Goal: Task Accomplishment & Management: Manage account settings

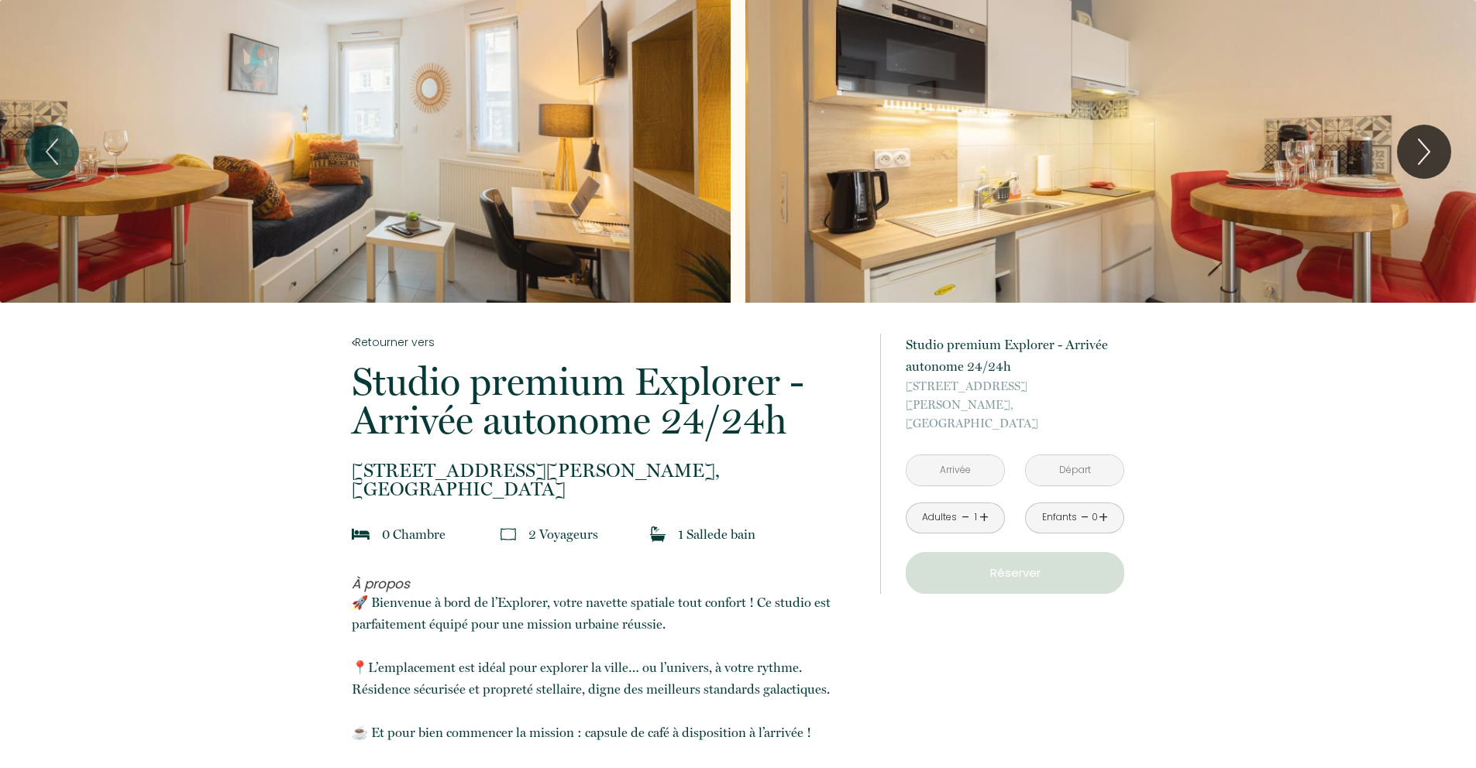
click at [963, 456] on input "text" at bounding box center [955, 471] width 98 height 30
click at [963, 458] on input "text" at bounding box center [955, 471] width 98 height 30
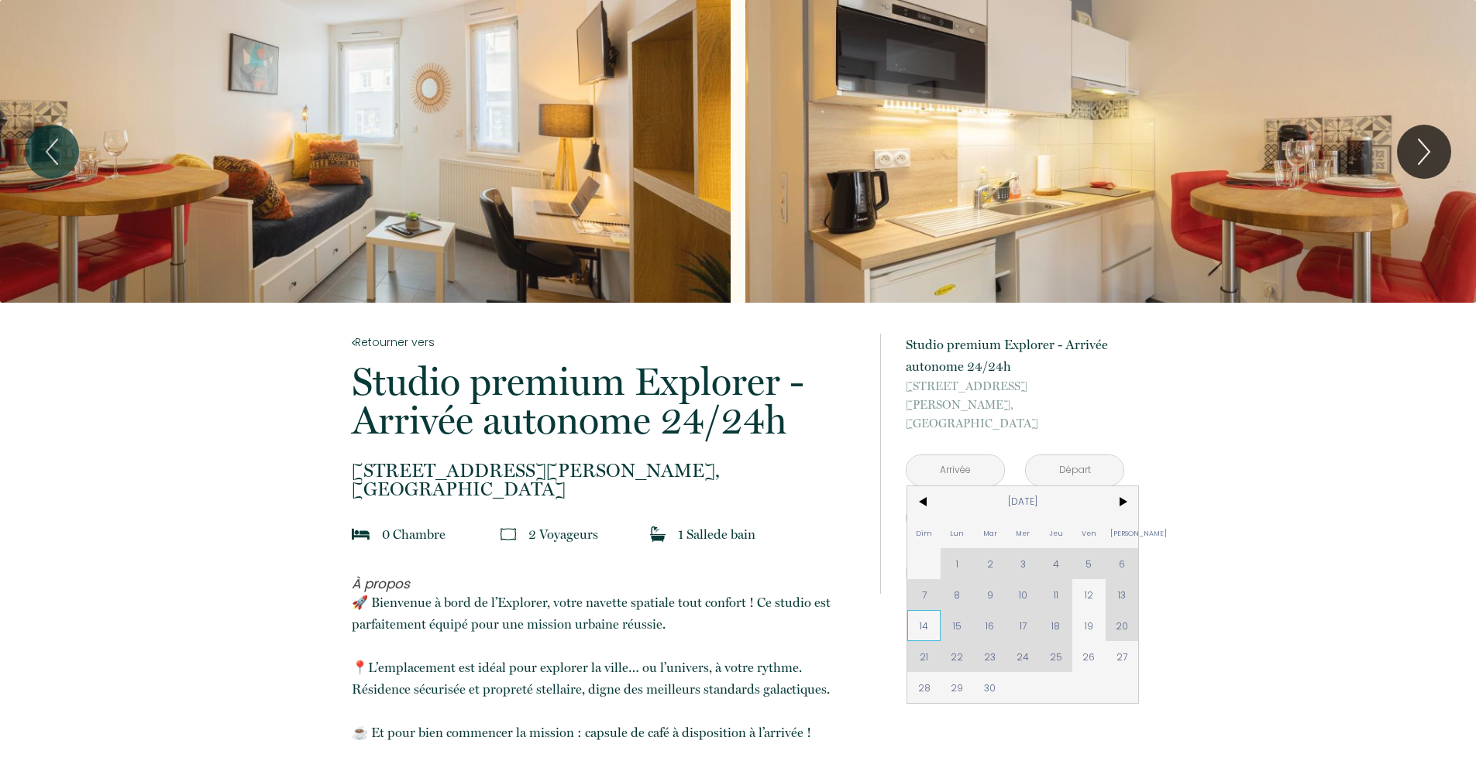
click at [927, 610] on span "14" at bounding box center [923, 625] width 33 height 31
type input "[DATE]"
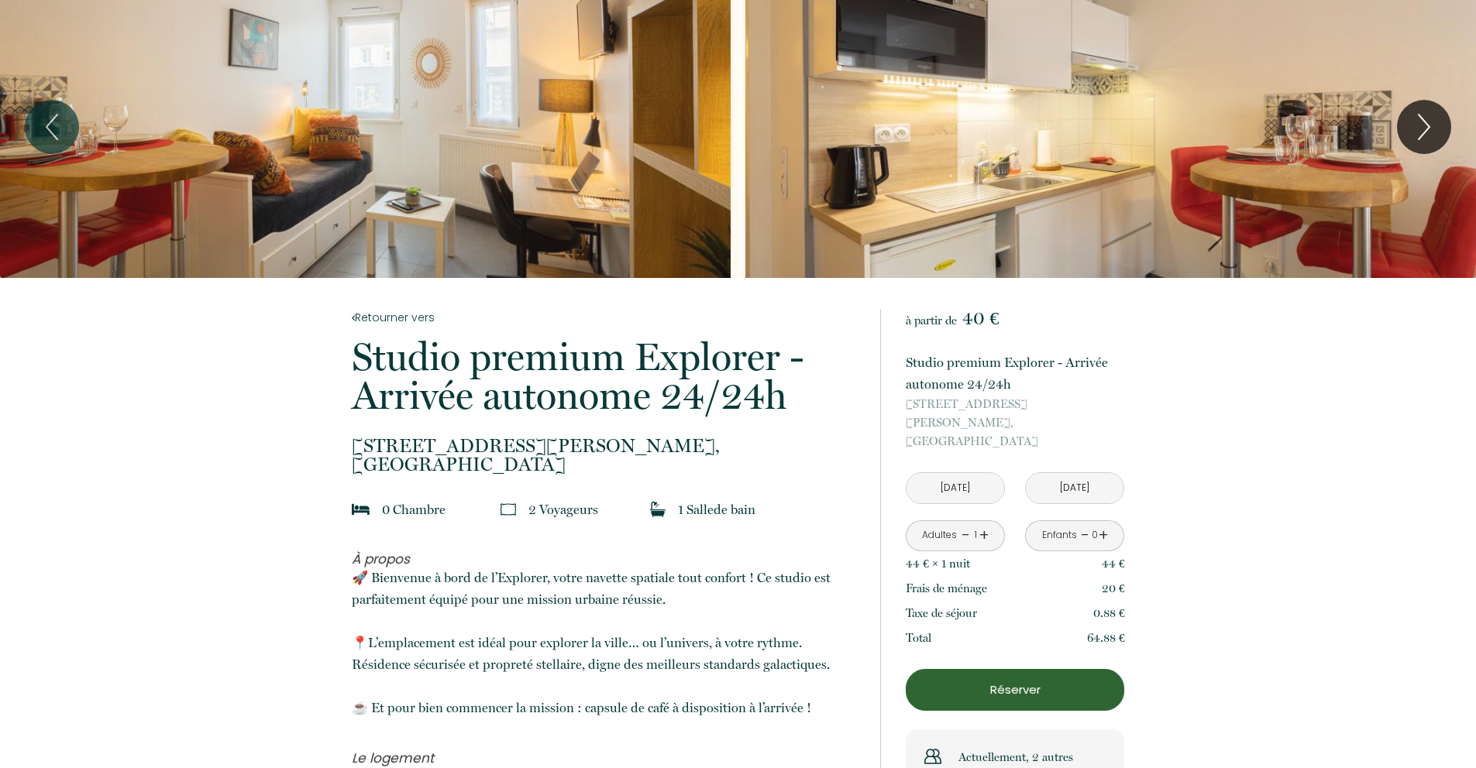
scroll to position [53, 0]
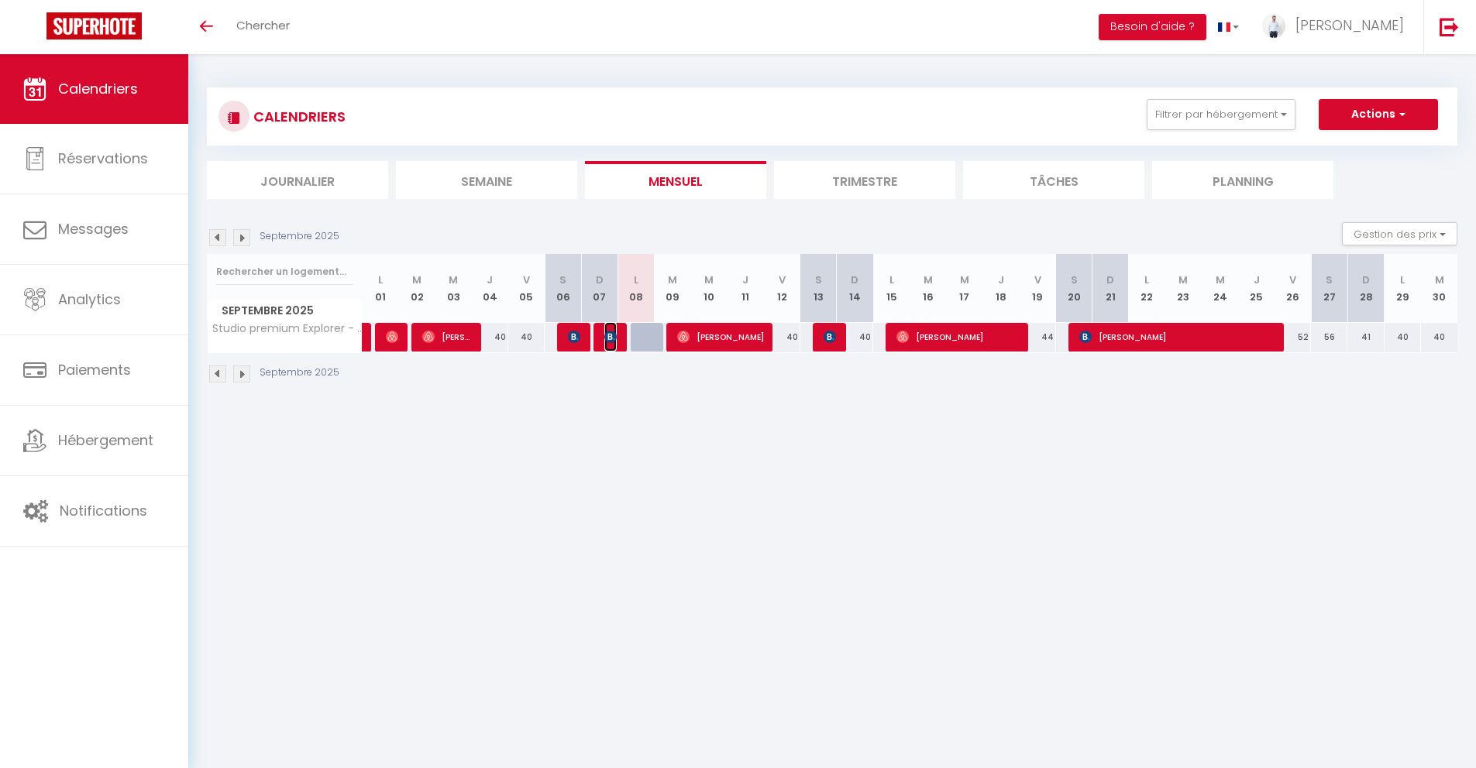
click at [614, 343] on span "Xiaoxin Meyer" at bounding box center [610, 336] width 12 height 29
select select "OK"
select select "0"
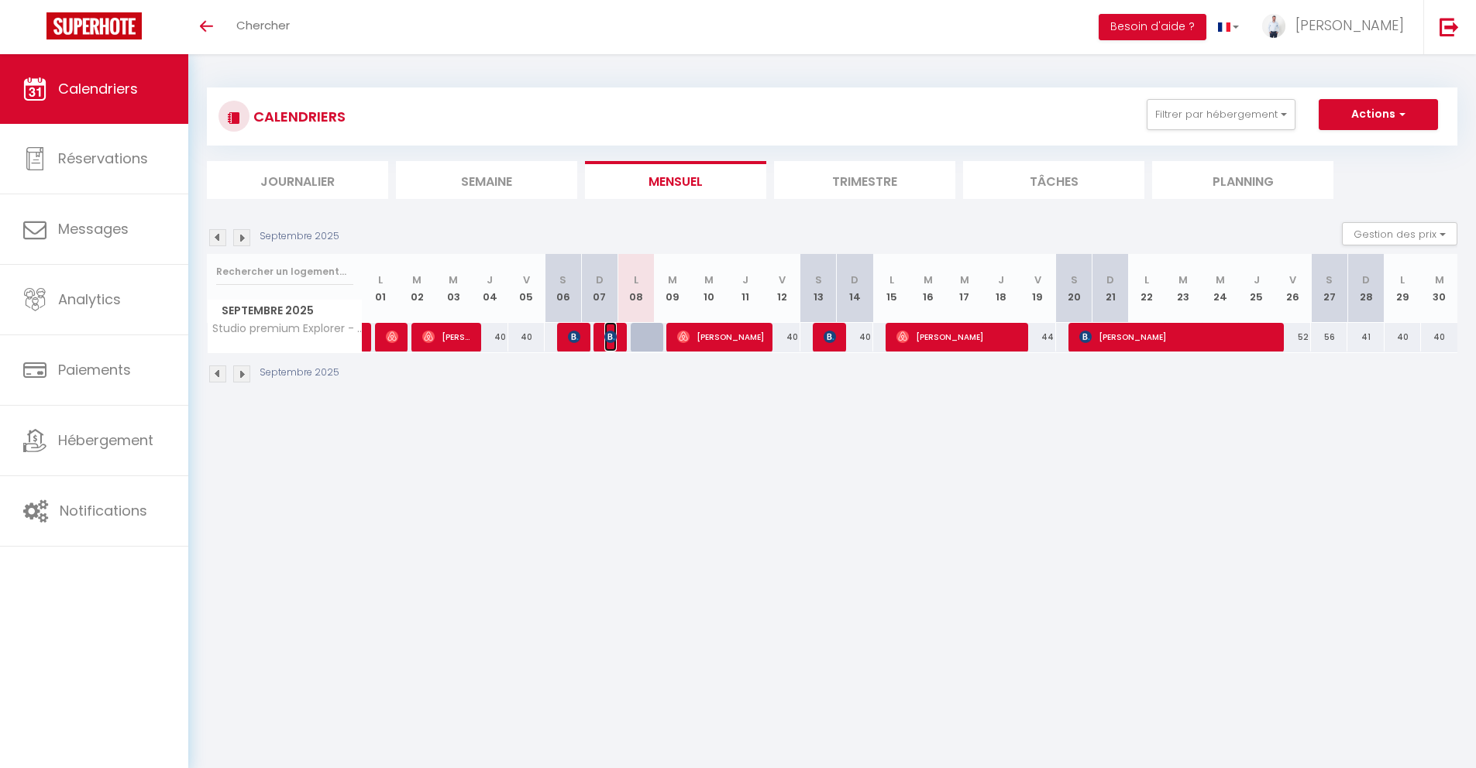
select select "1"
select select
select select "28188"
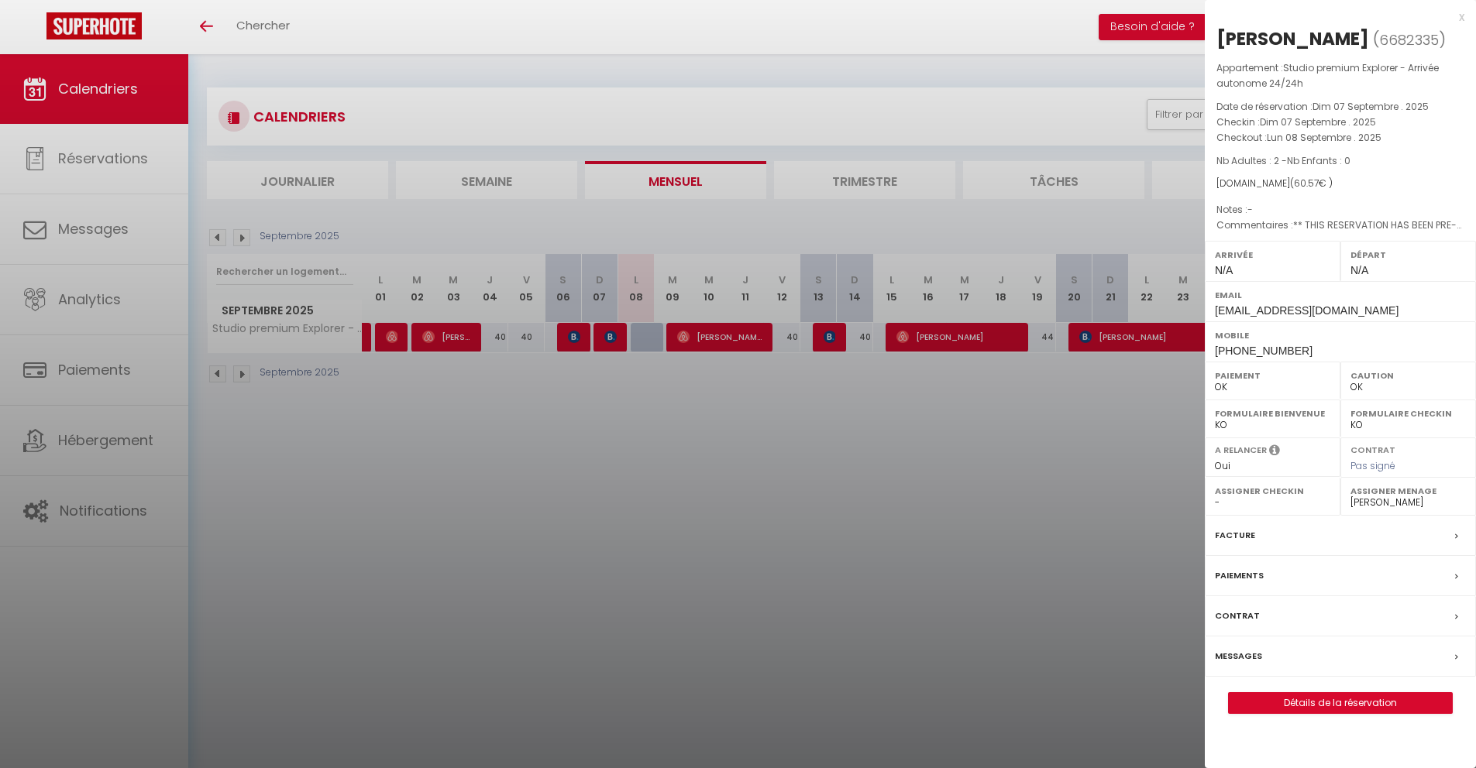
click at [616, 381] on div at bounding box center [738, 384] width 1476 height 768
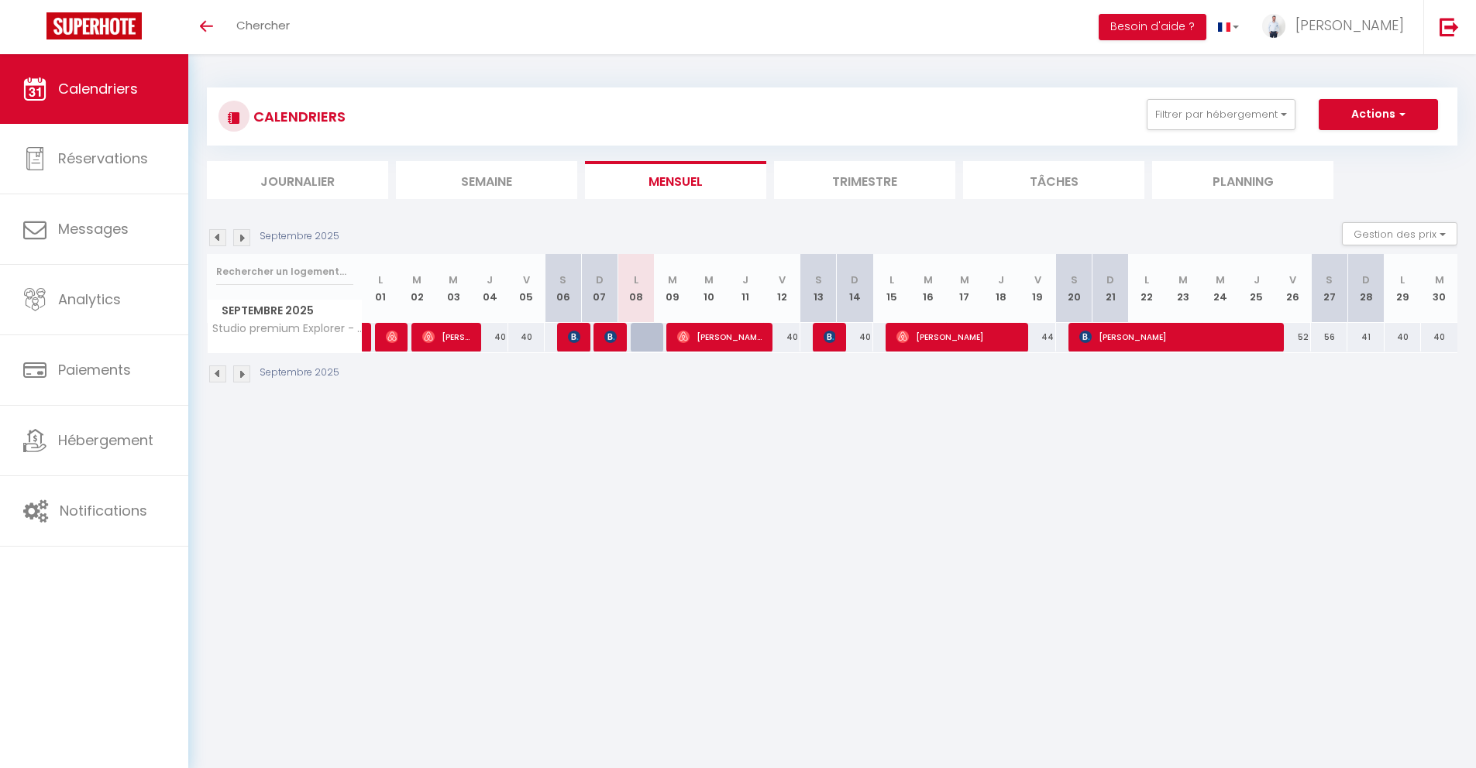
click at [952, 436] on body "🟢 Des questions ou besoin d'assistance pour la migration AirBnB? Connectez-vous…" at bounding box center [738, 438] width 1476 height 768
click at [863, 339] on div "40" at bounding box center [855, 337] width 36 height 29
type input "40"
type input "Dim 14 Septembre 2025"
type input "Lun 15 Septembre 2025"
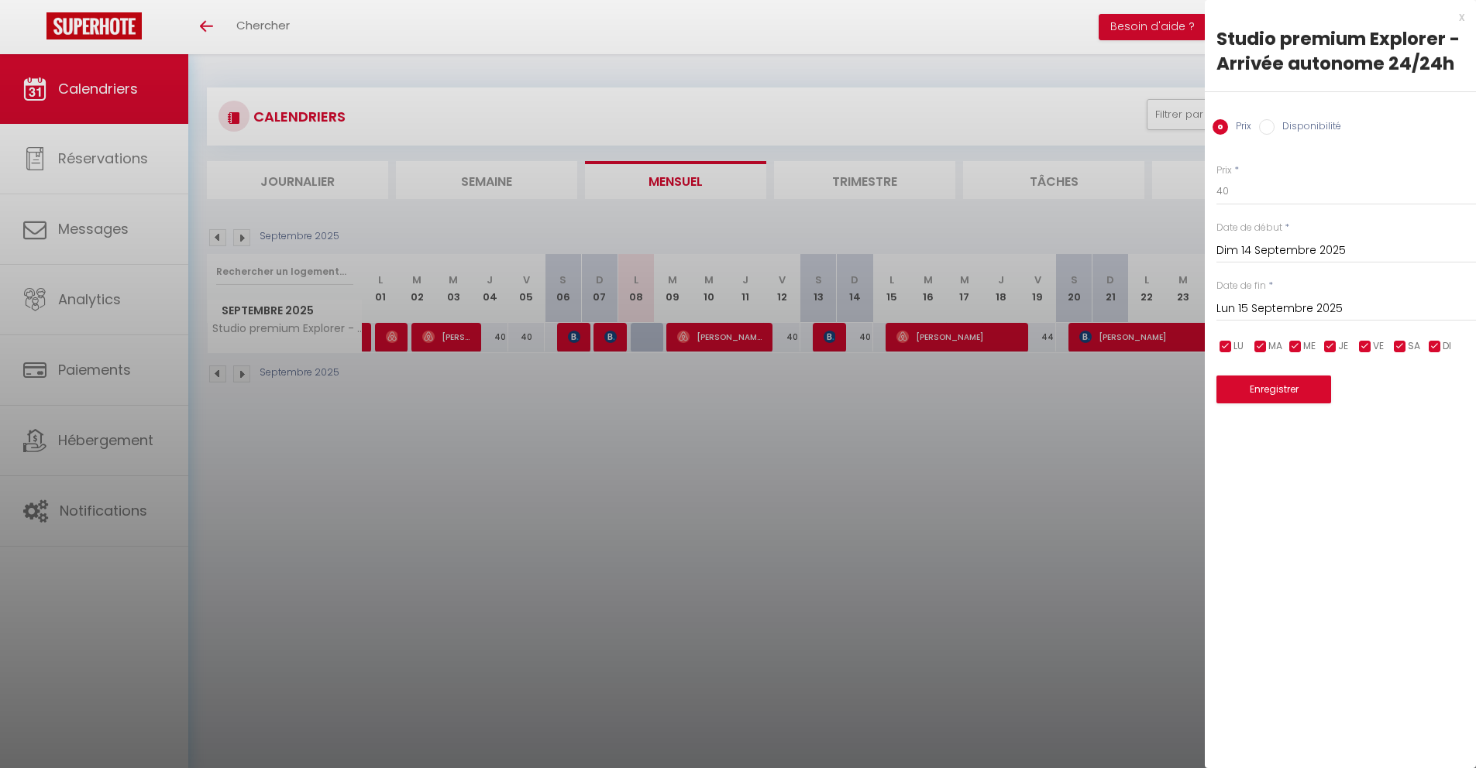
click at [549, 377] on div at bounding box center [738, 384] width 1476 height 768
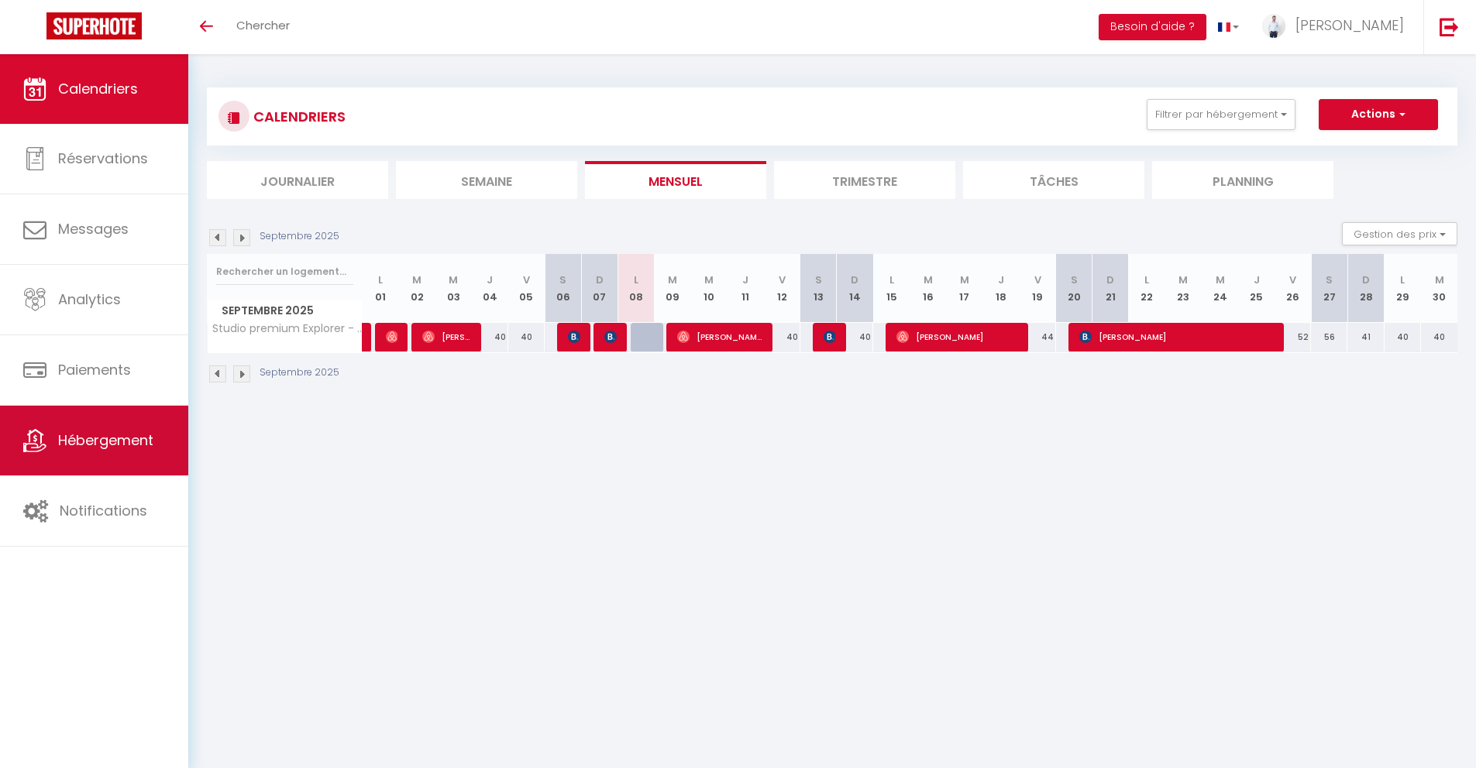
click at [144, 464] on link "Hébergement" at bounding box center [94, 441] width 188 height 70
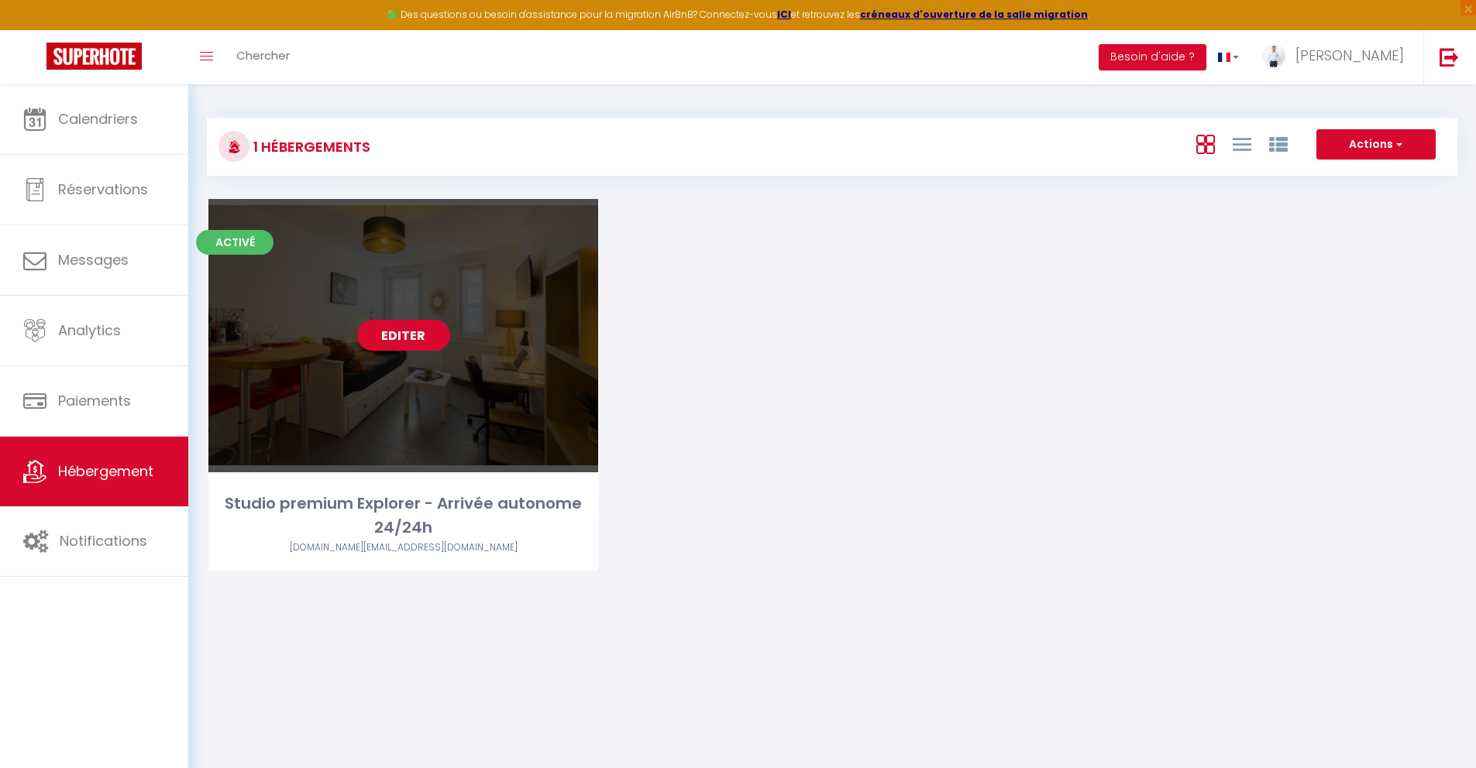
click at [417, 332] on link "Editer" at bounding box center [403, 335] width 93 height 31
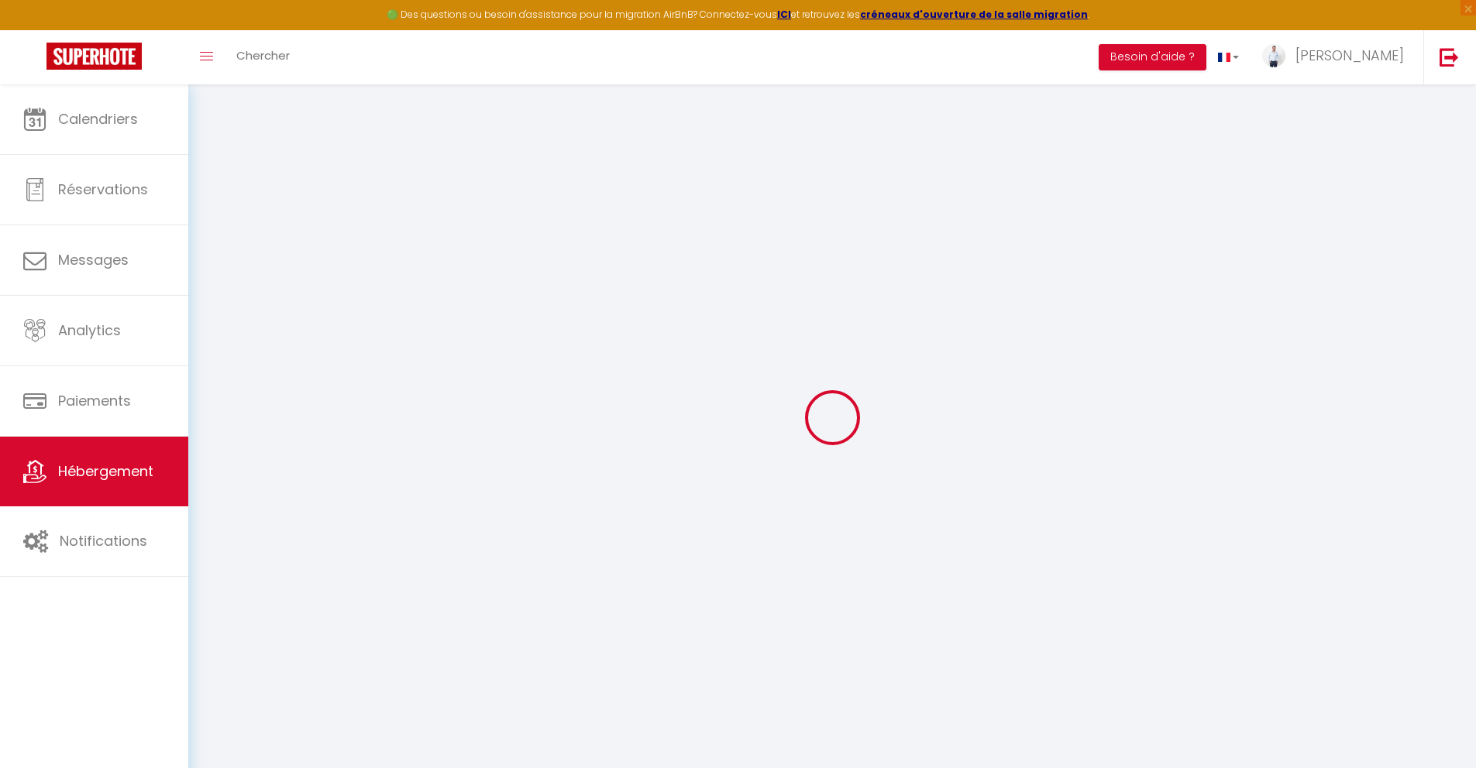
select select "+ 25 %"
select select "+ 10 %"
select select "5657-1499545709267158886"
select select
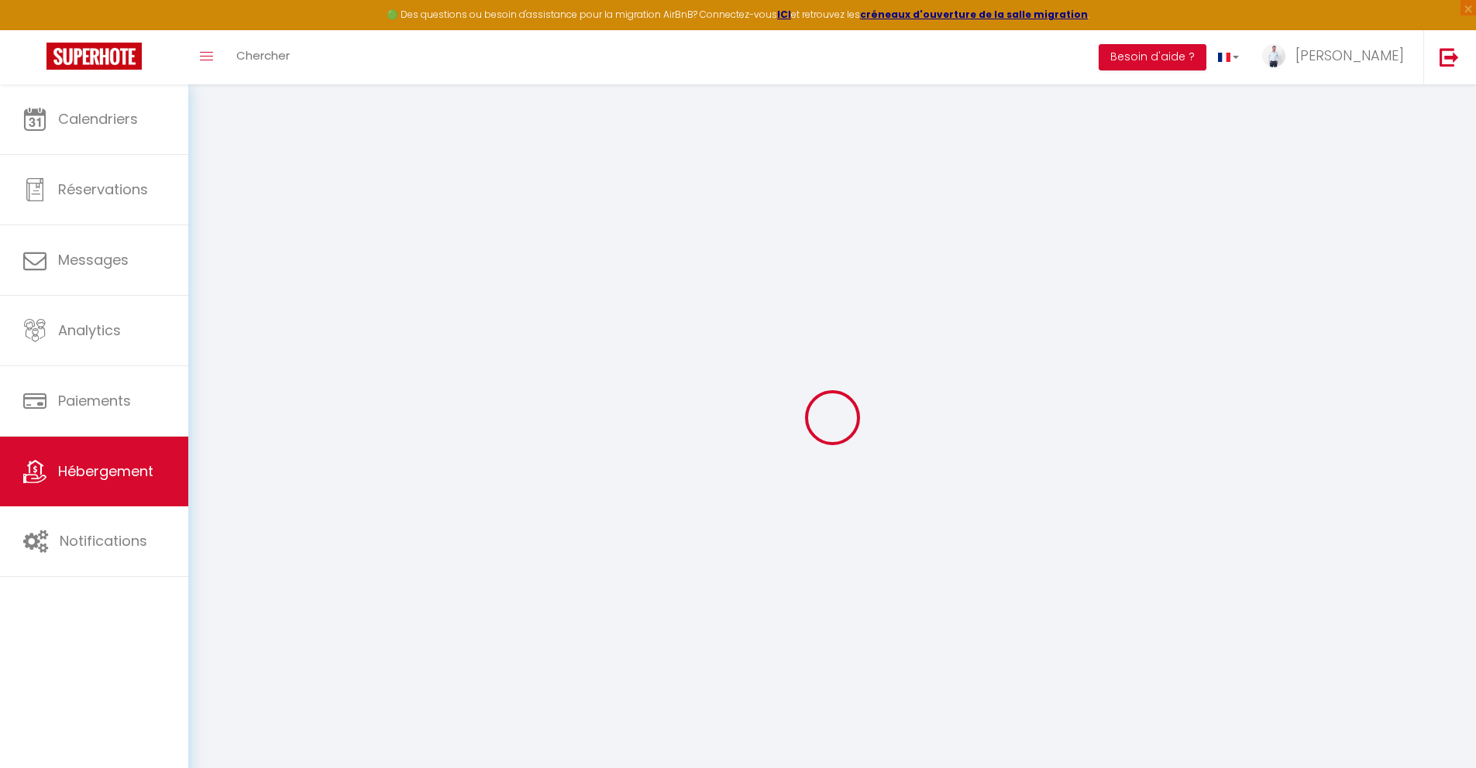
checkbox input "false"
checkbox input "true"
checkbox input "false"
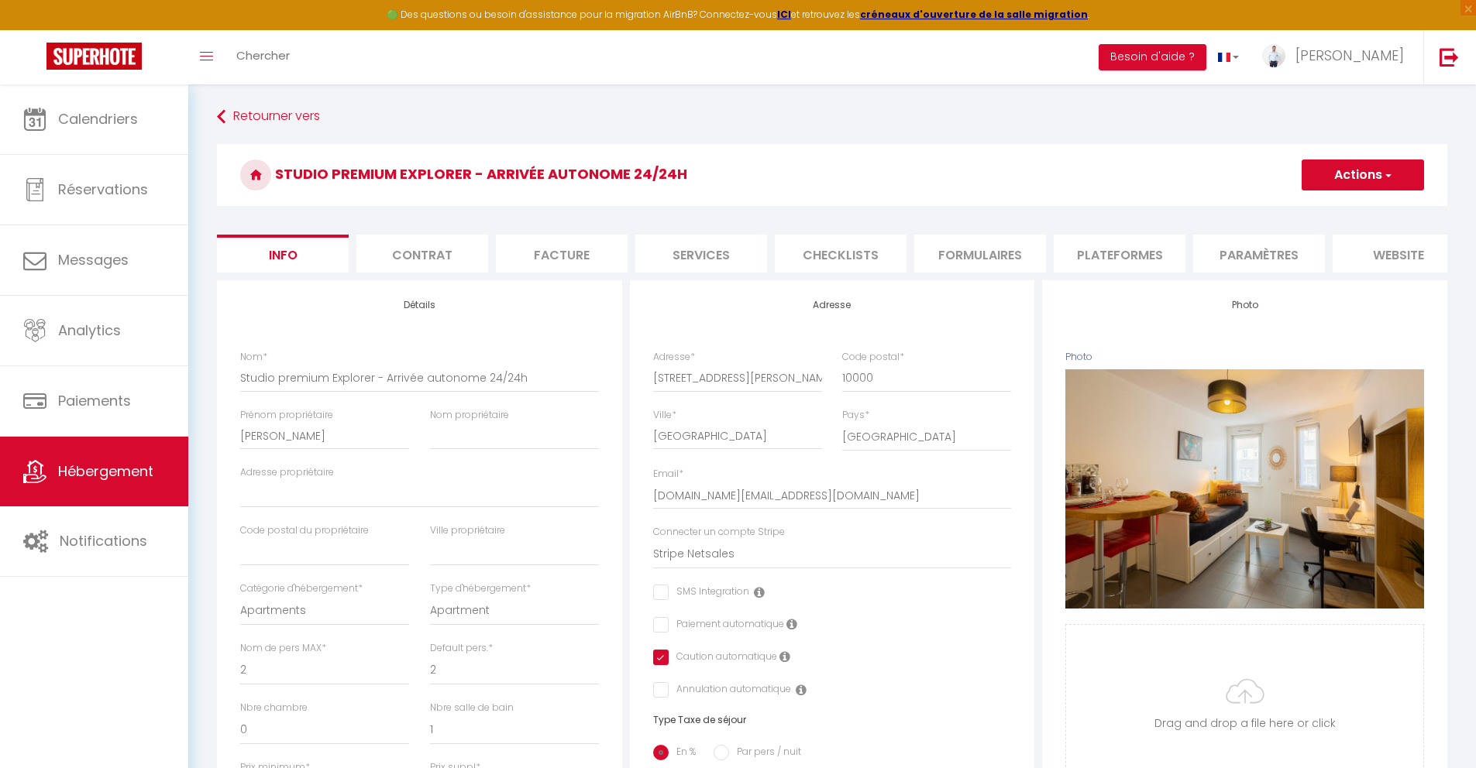
click at [1392, 257] on li "website" at bounding box center [1398, 254] width 132 height 38
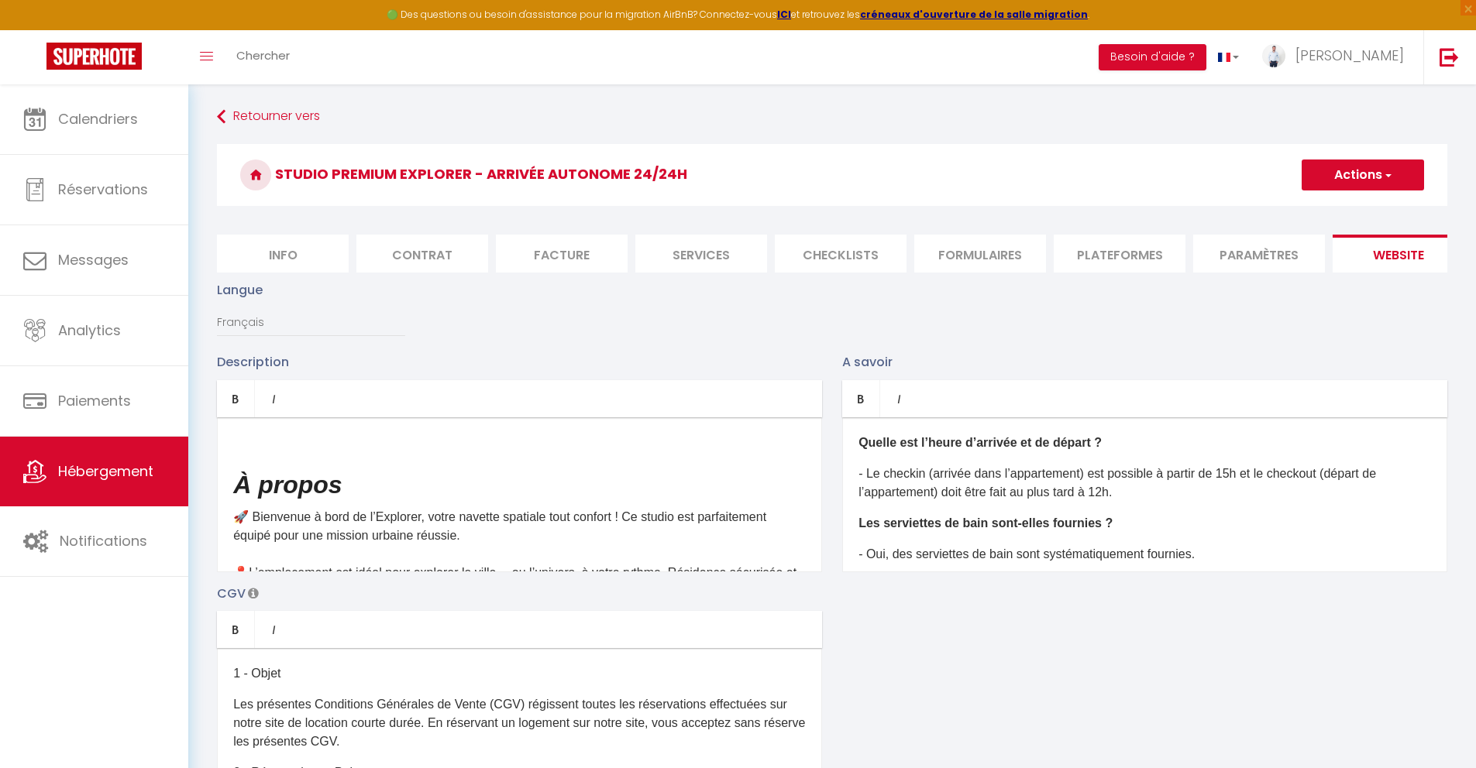
click at [1141, 256] on li "Plateformes" at bounding box center [1120, 254] width 132 height 38
select select
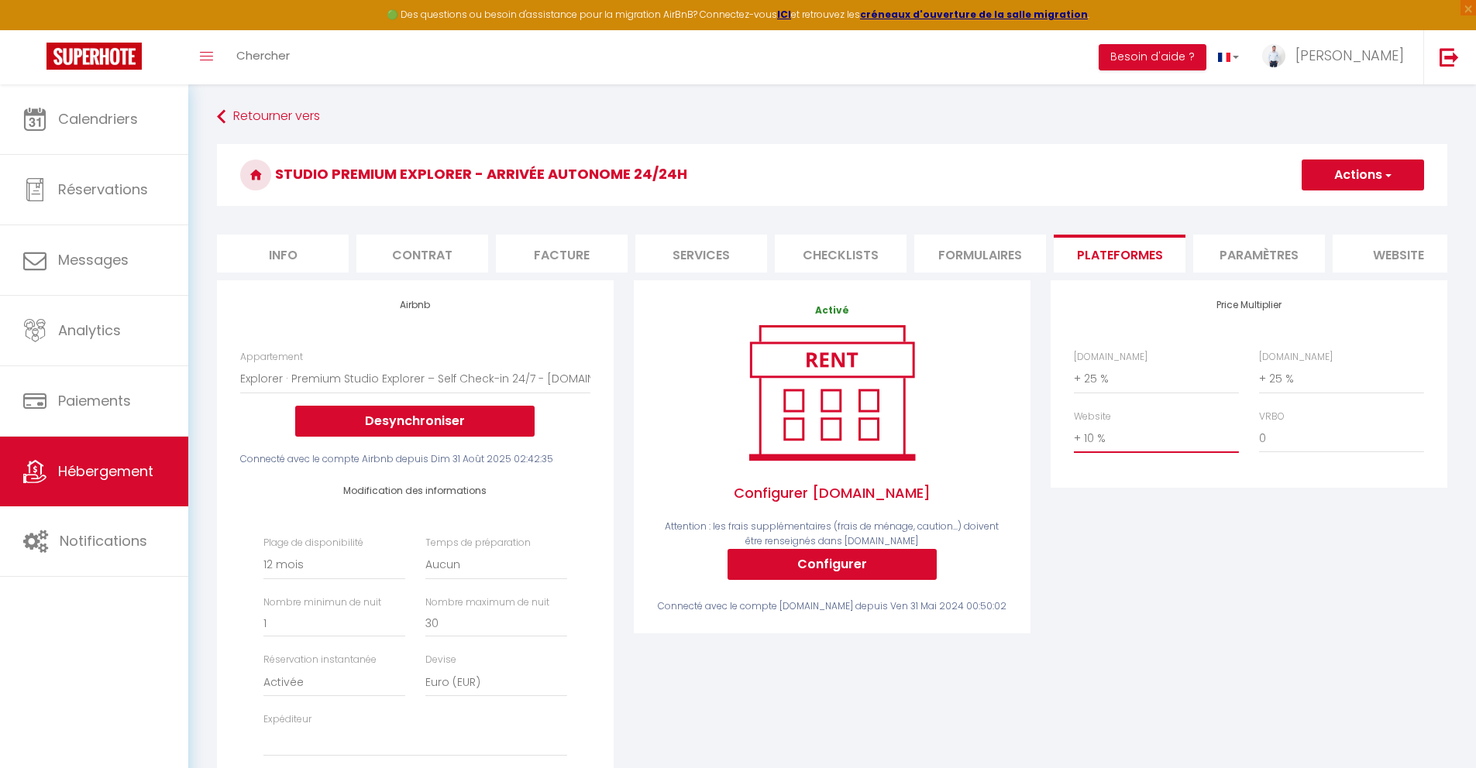
click at [1148, 449] on select "0 + 1 % + 2 % + 3 % + 4 % + 5 % + 6 % + 7 % + 8 % + 9 %" at bounding box center [1156, 438] width 165 height 29
select select "+ 5 %"
click at [1074, 435] on select "0 + 1 % + 2 % + 3 % + 4 % + 5 % + 6 % + 7 % + 8 % + 9 %" at bounding box center [1156, 438] width 165 height 29
select select
drag, startPoint x: 1187, startPoint y: 519, endPoint x: 1259, endPoint y: 465, distance: 90.2
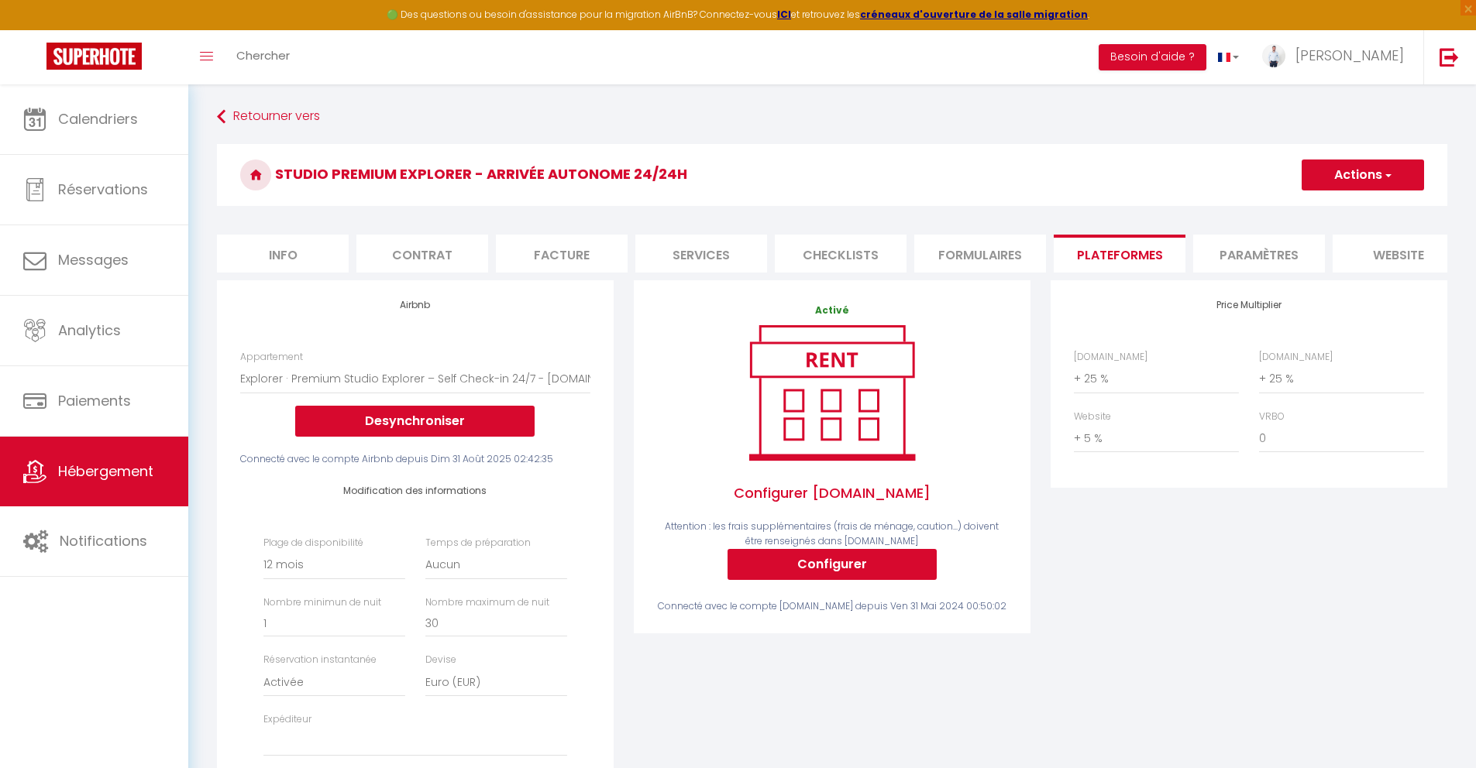
click at [1187, 519] on div "Price Multiplier Airbnb.com 0 + 1 % + 2 % + 3 % + 4 % + 5 % + 6 % + 7 %" at bounding box center [1248, 565] width 417 height 571
click at [1360, 183] on button "Actions" at bounding box center [1362, 175] width 122 height 31
click at [1347, 208] on link "Enregistrer" at bounding box center [1362, 209] width 122 height 20
select select "365"
select select "EUR"
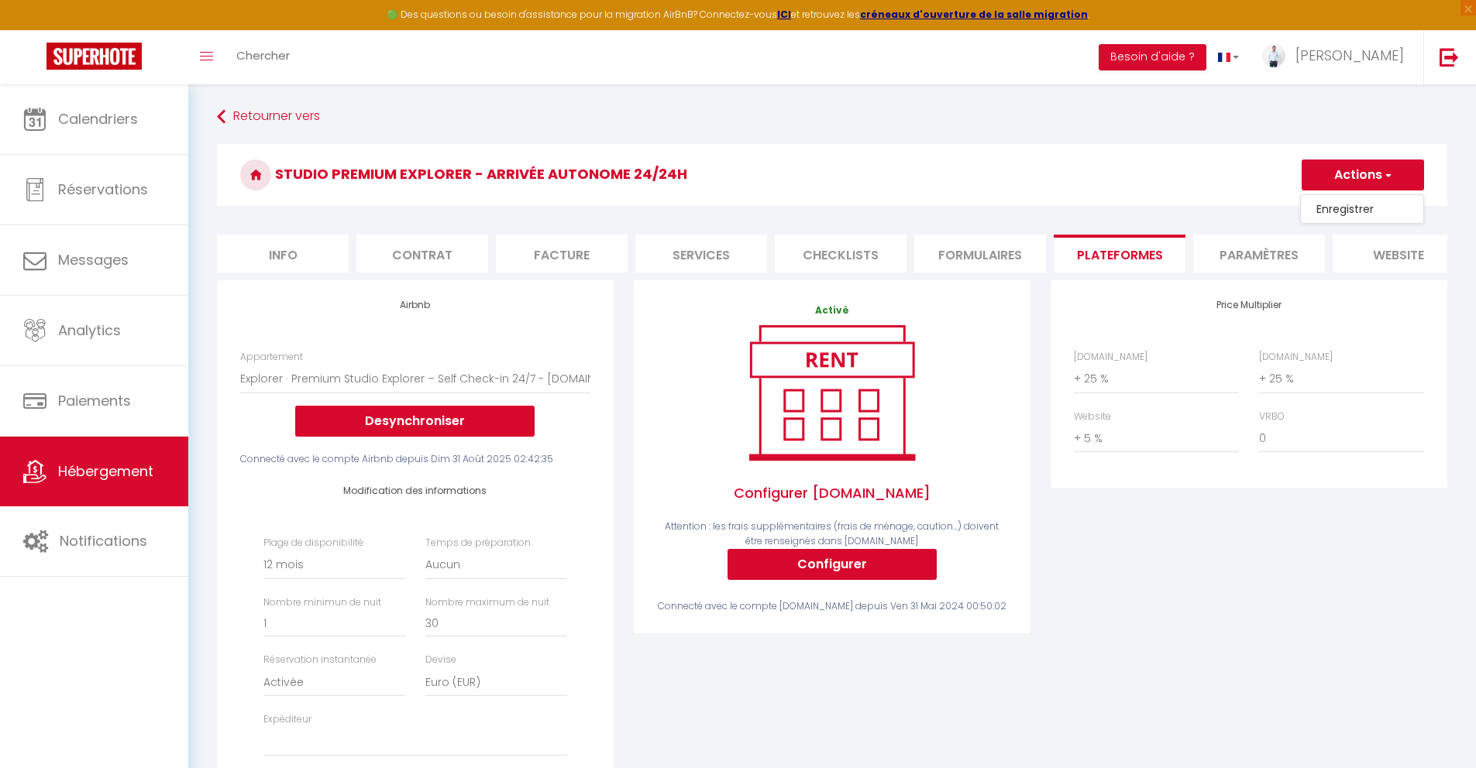
select select
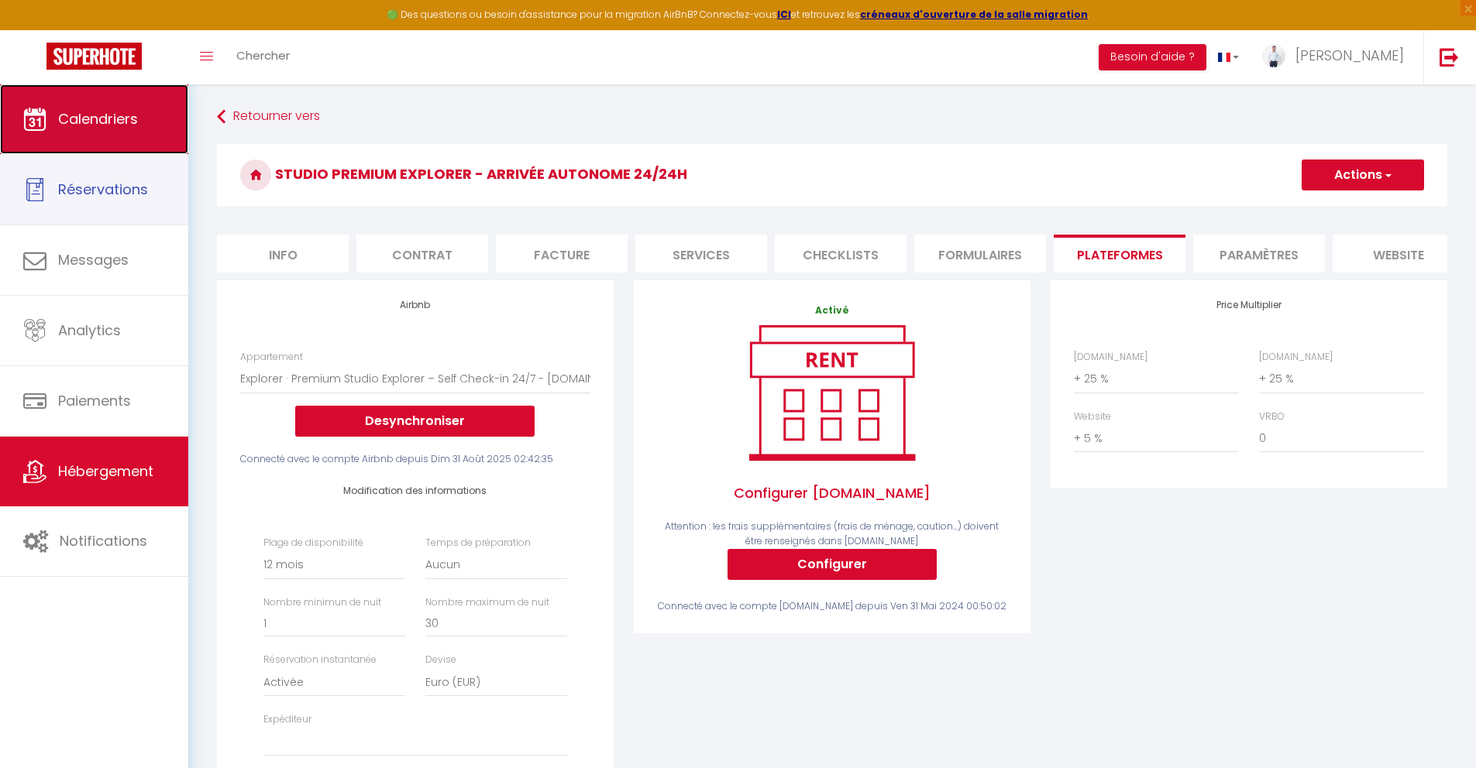
click at [112, 116] on span "Calendriers" at bounding box center [98, 118] width 80 height 19
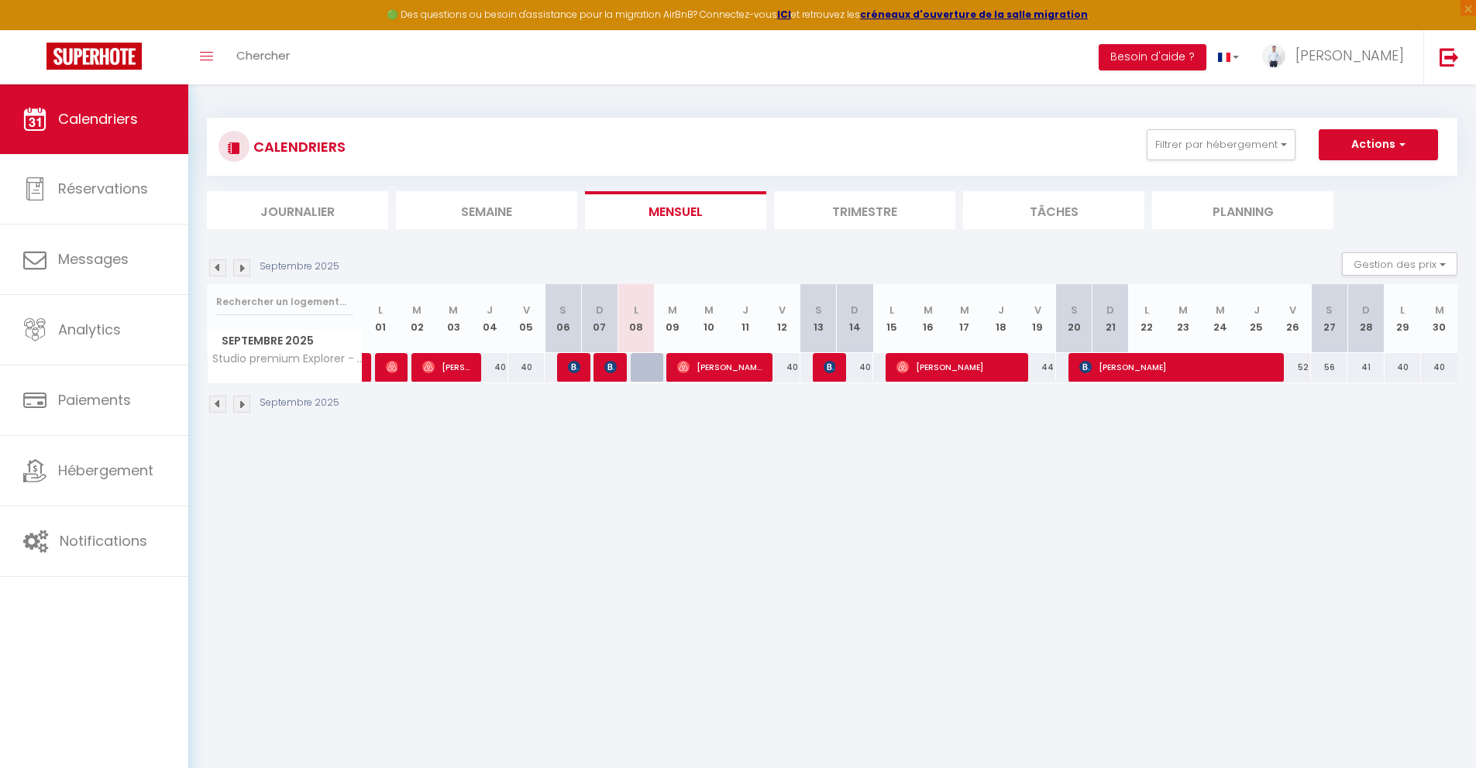
click at [889, 201] on li "Trimestre" at bounding box center [864, 210] width 181 height 38
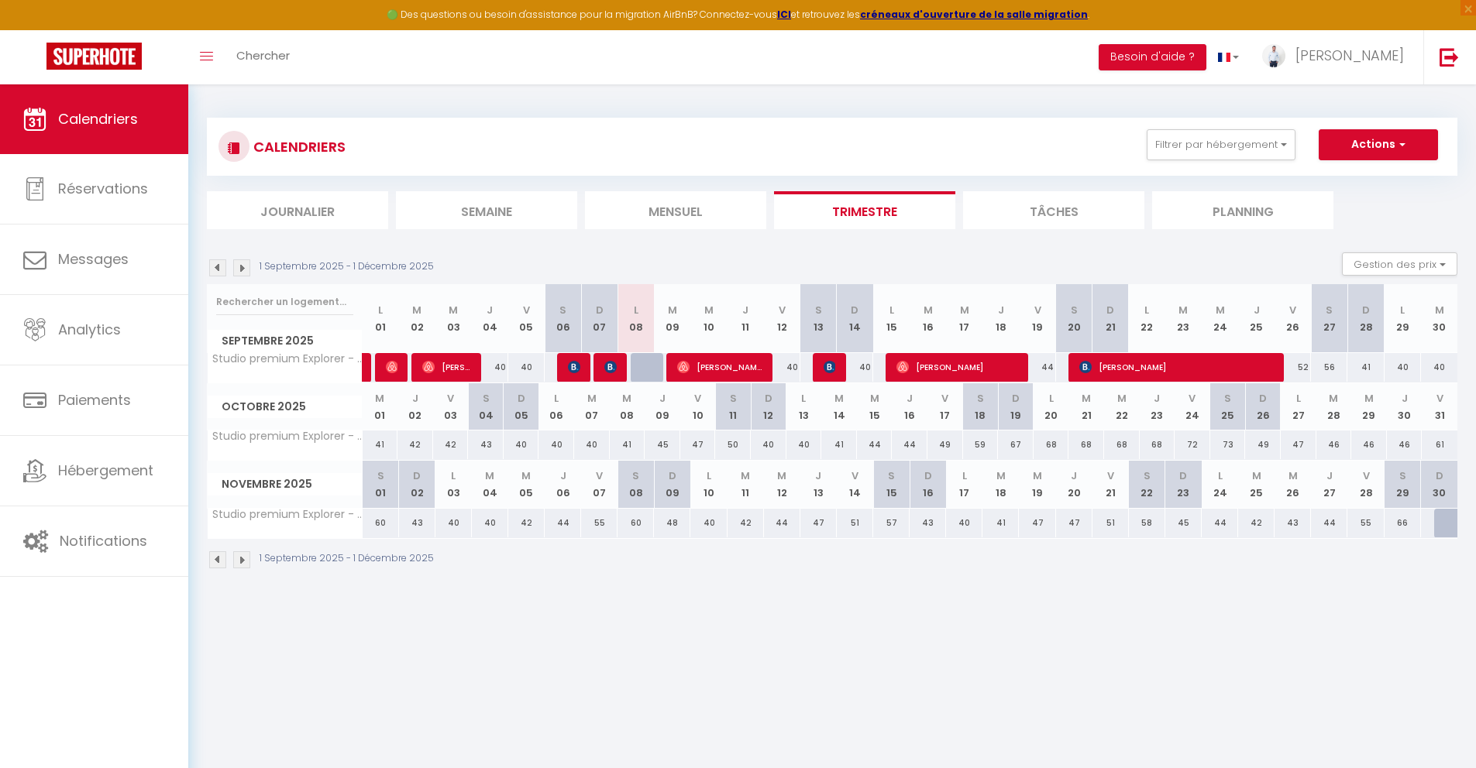
click at [220, 562] on img at bounding box center [217, 560] width 17 height 17
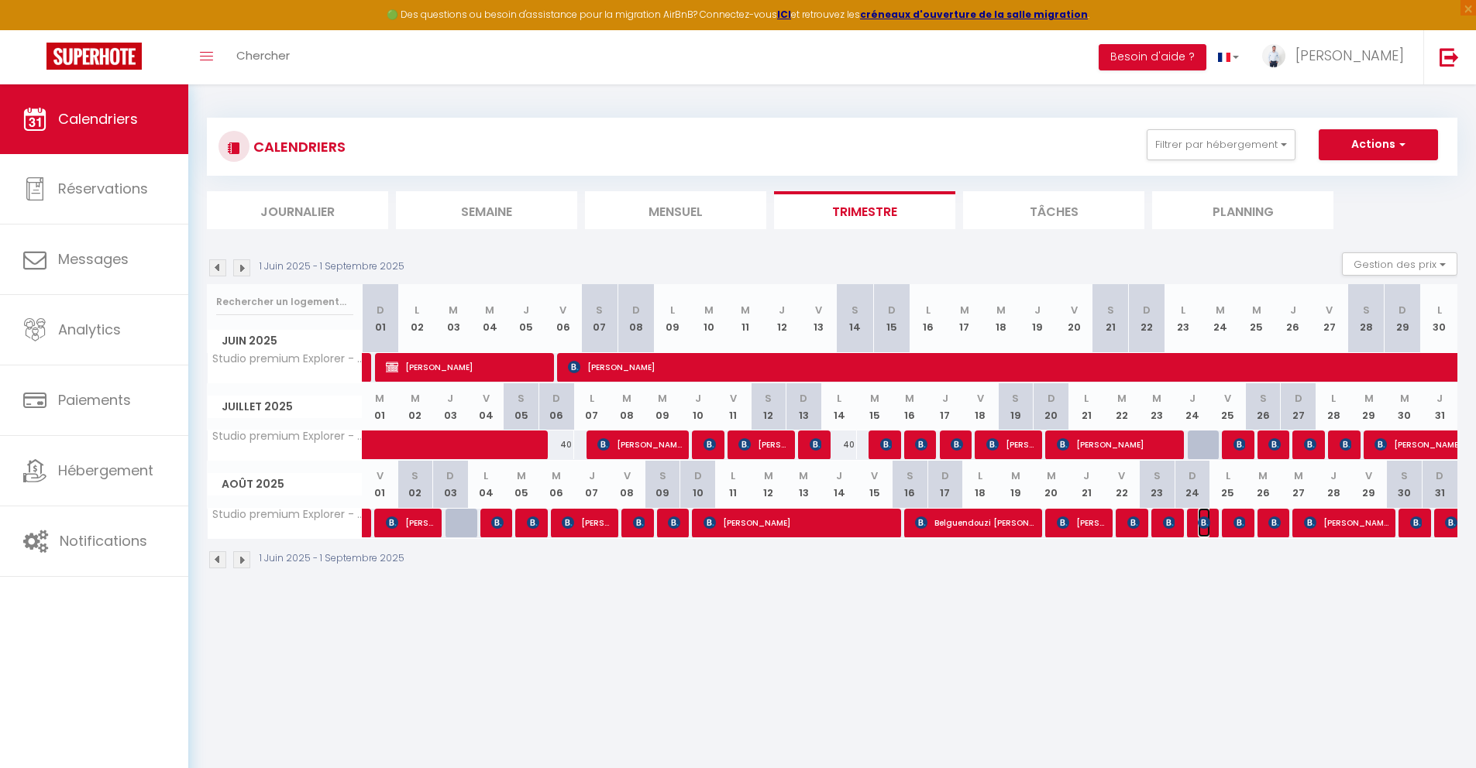
click at [1206, 526] on img at bounding box center [1204, 523] width 12 height 12
select select "OK"
select select "0"
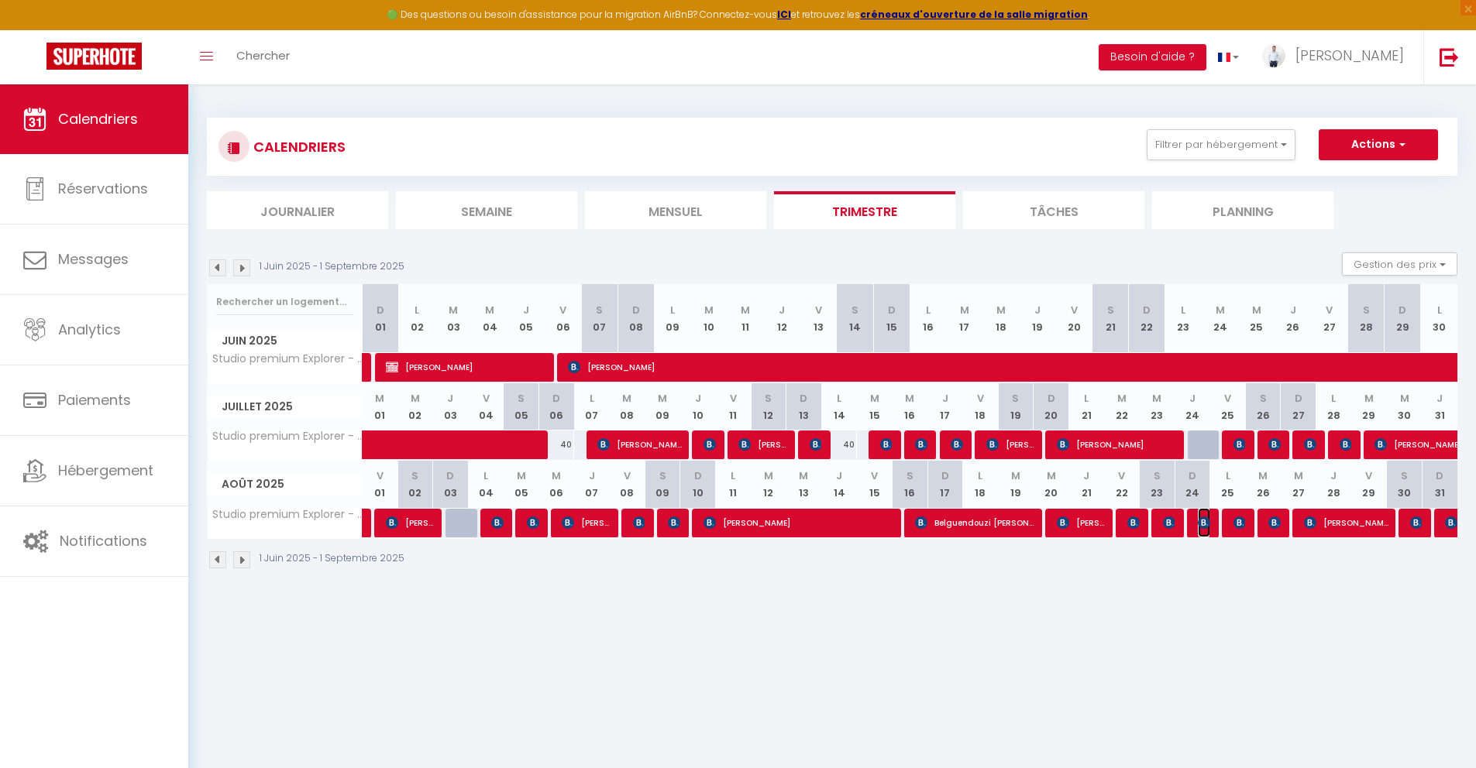
select select "1"
select select
select select "28188"
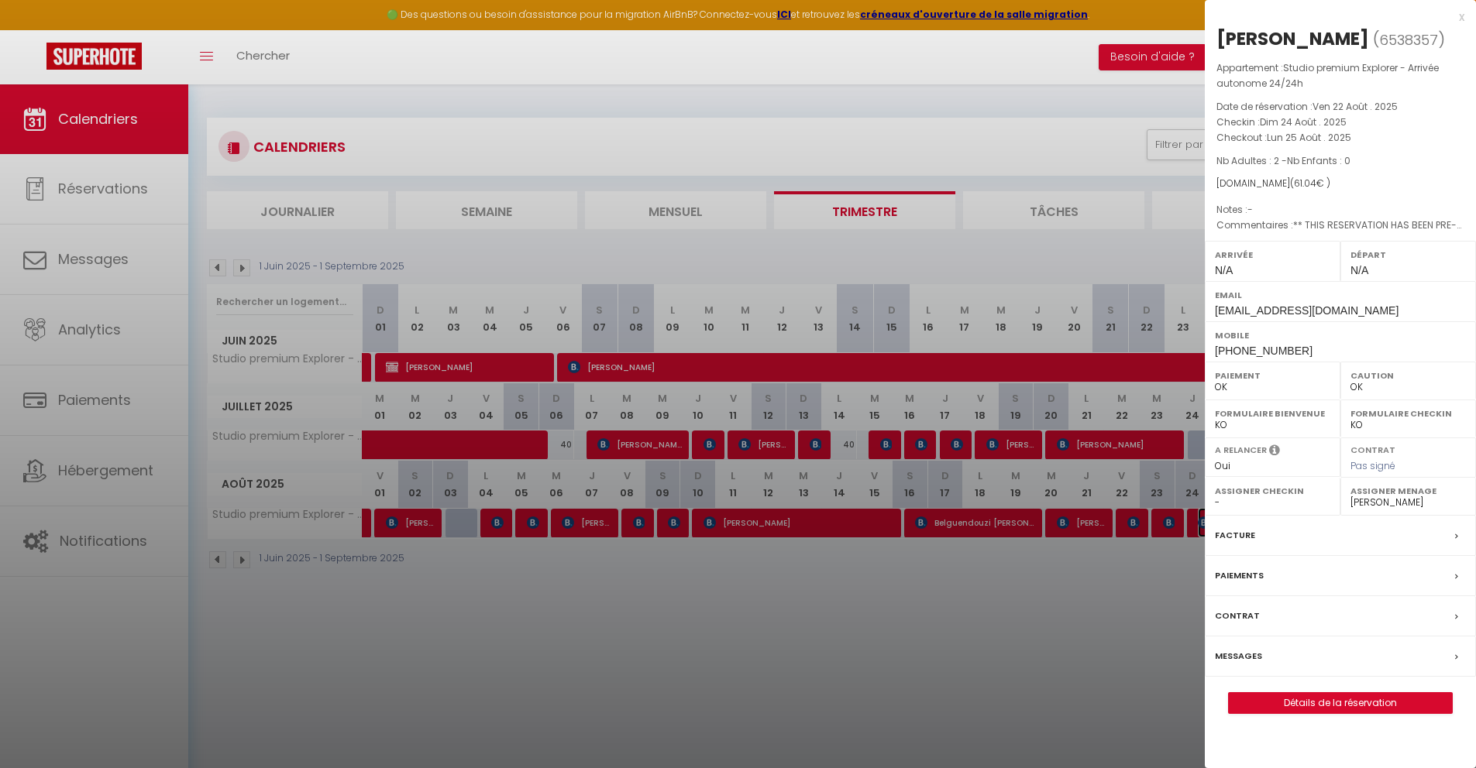
scroll to position [84, 0]
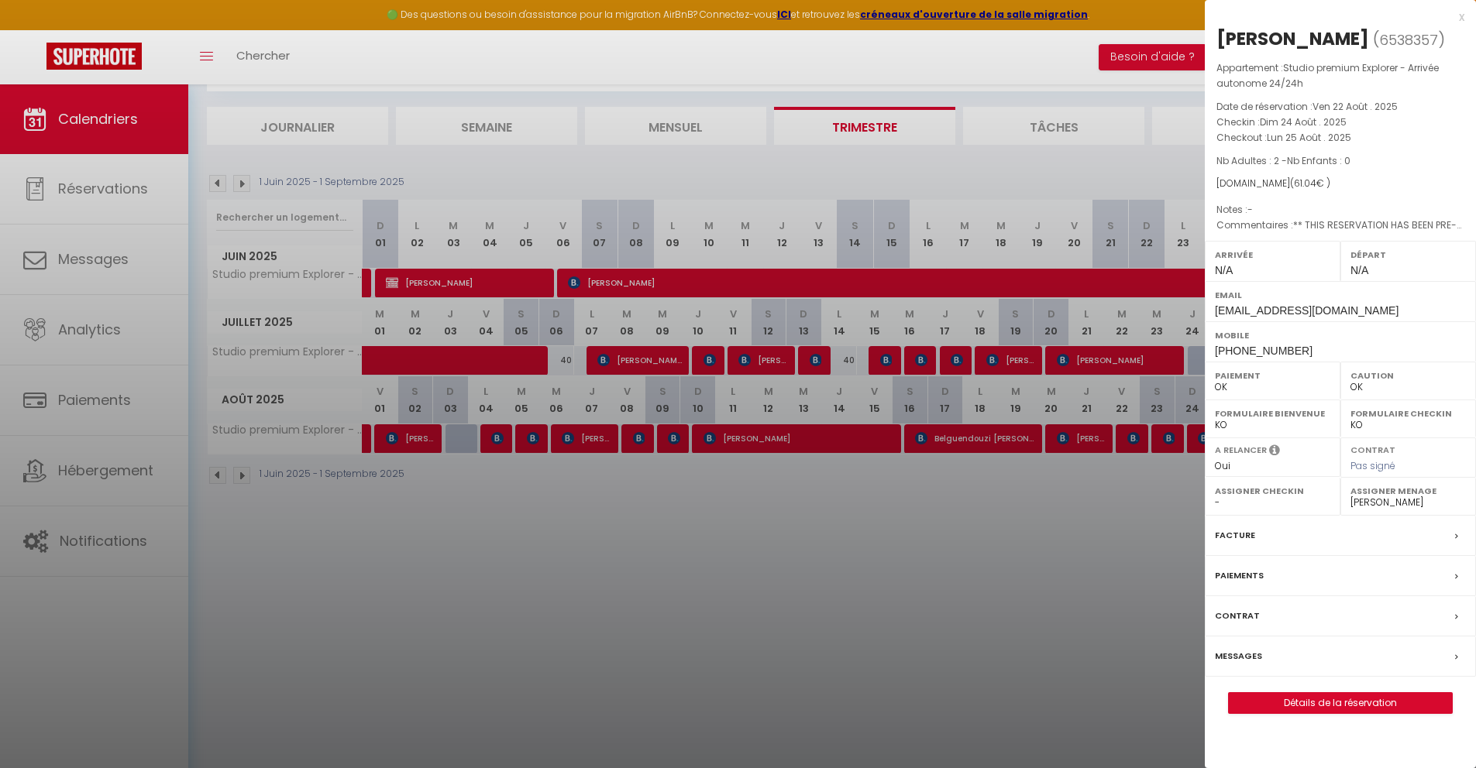
click at [1095, 581] on div at bounding box center [738, 384] width 1476 height 768
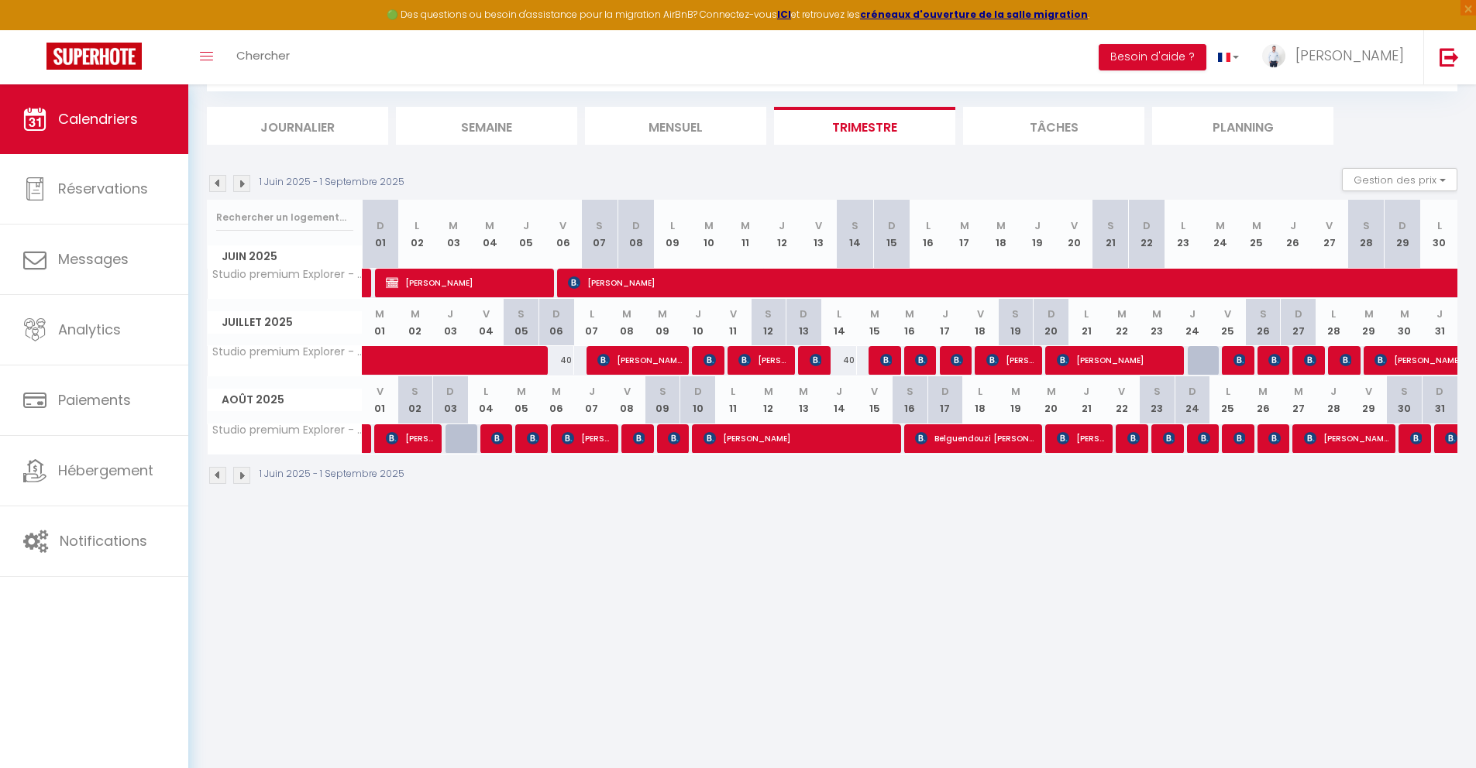
click at [713, 123] on li "Mensuel" at bounding box center [675, 126] width 181 height 38
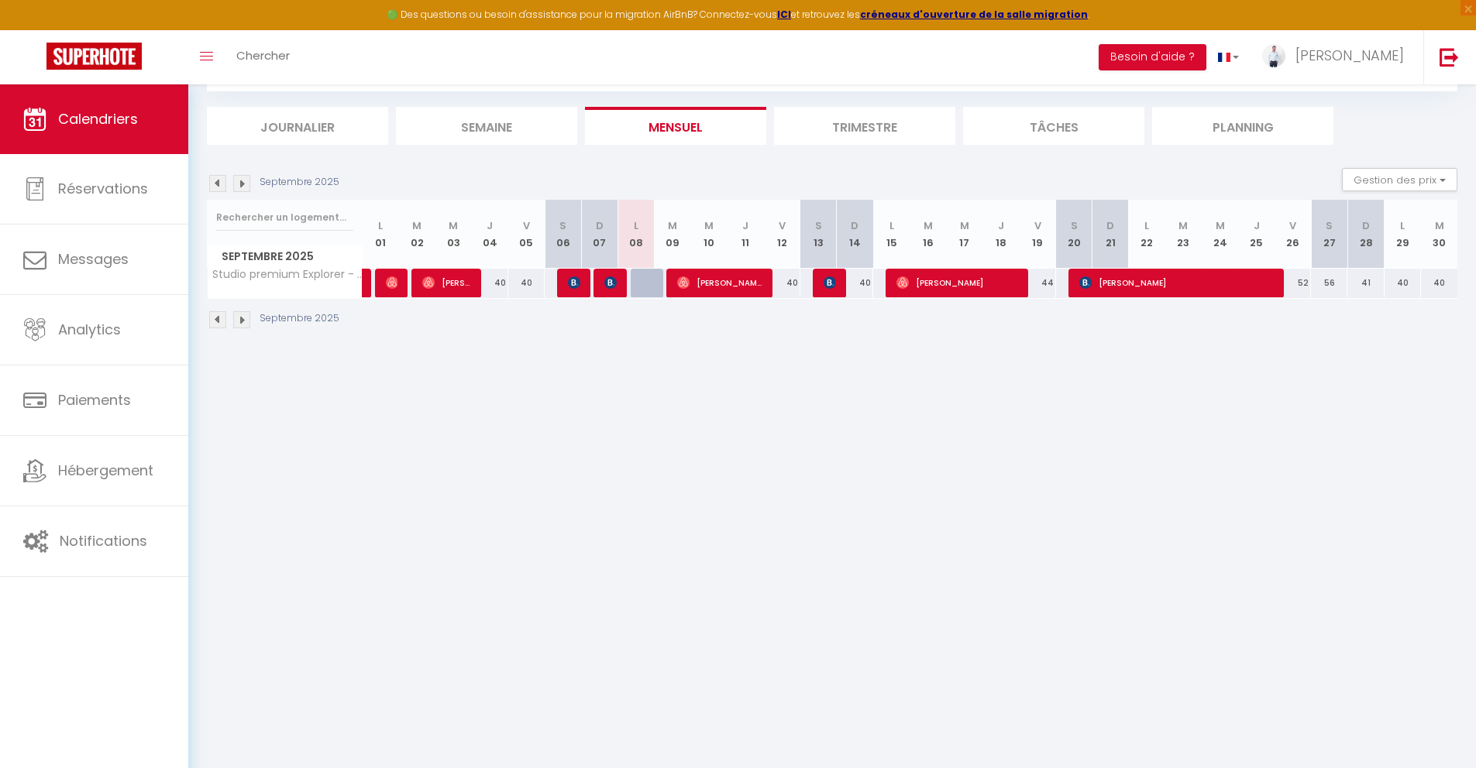
click at [872, 117] on li "Trimestre" at bounding box center [864, 126] width 181 height 38
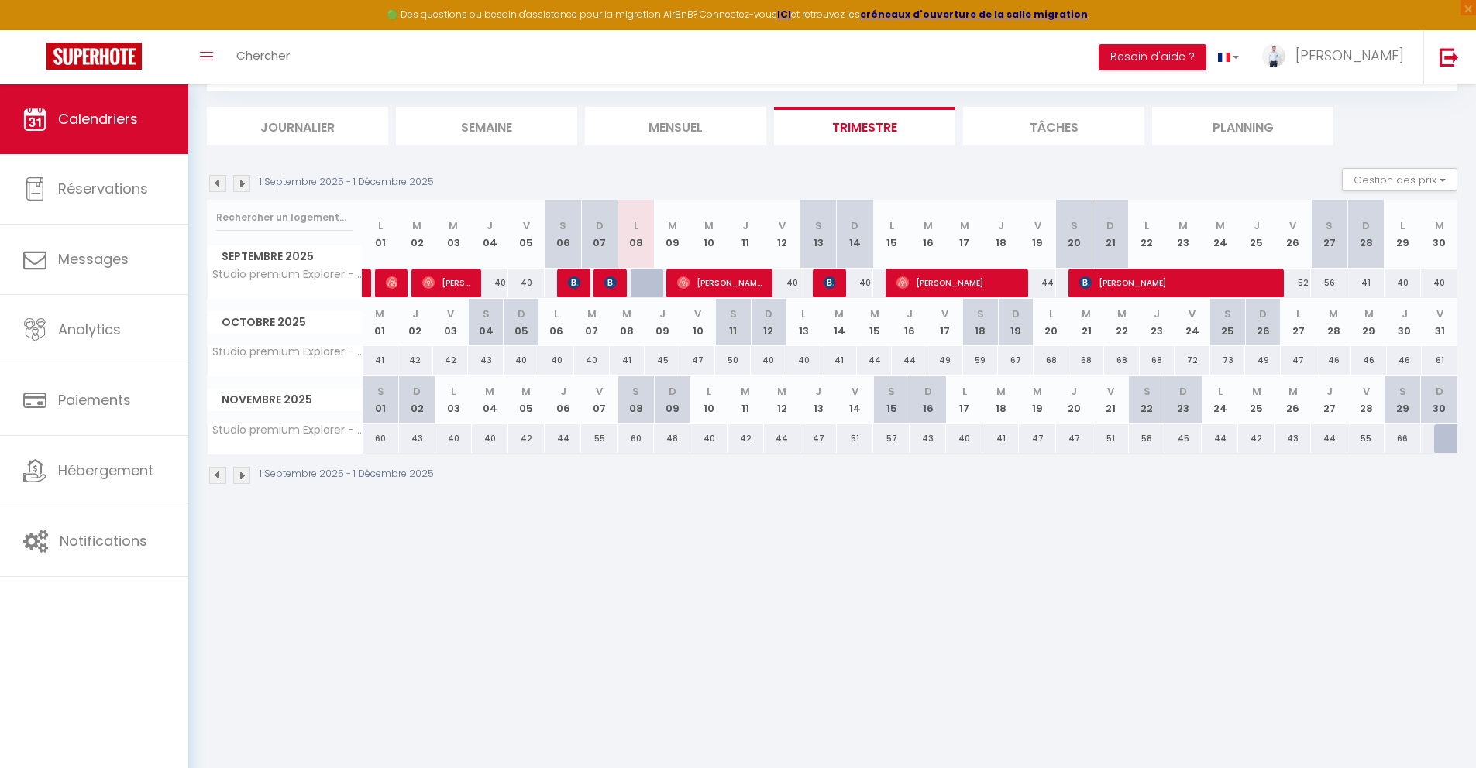
click at [524, 359] on div "40" at bounding box center [522, 360] width 36 height 29
type input "40"
type input "Dim 05 Octobre 2025"
type input "Lun 06 Octobre 2025"
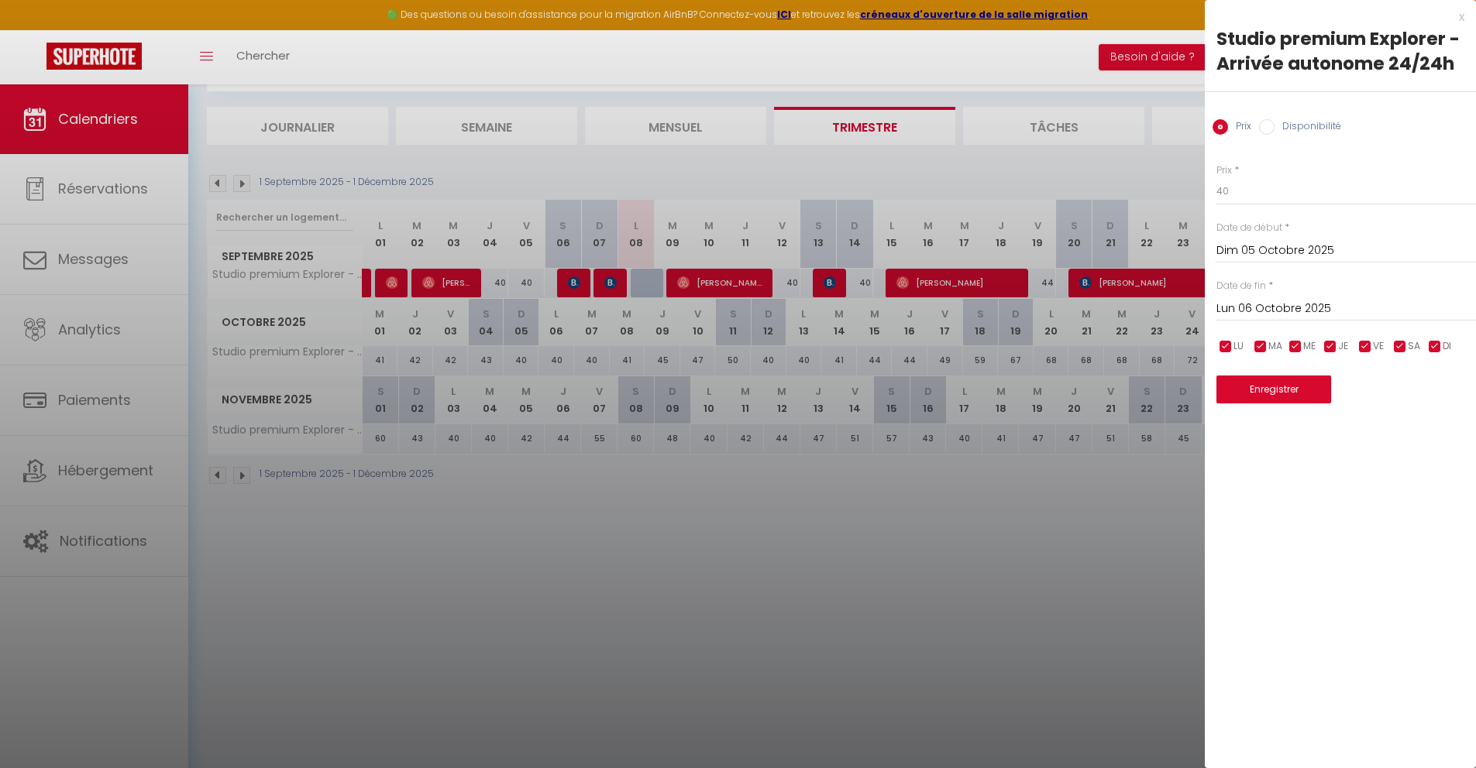
click at [525, 363] on div at bounding box center [738, 384] width 1476 height 768
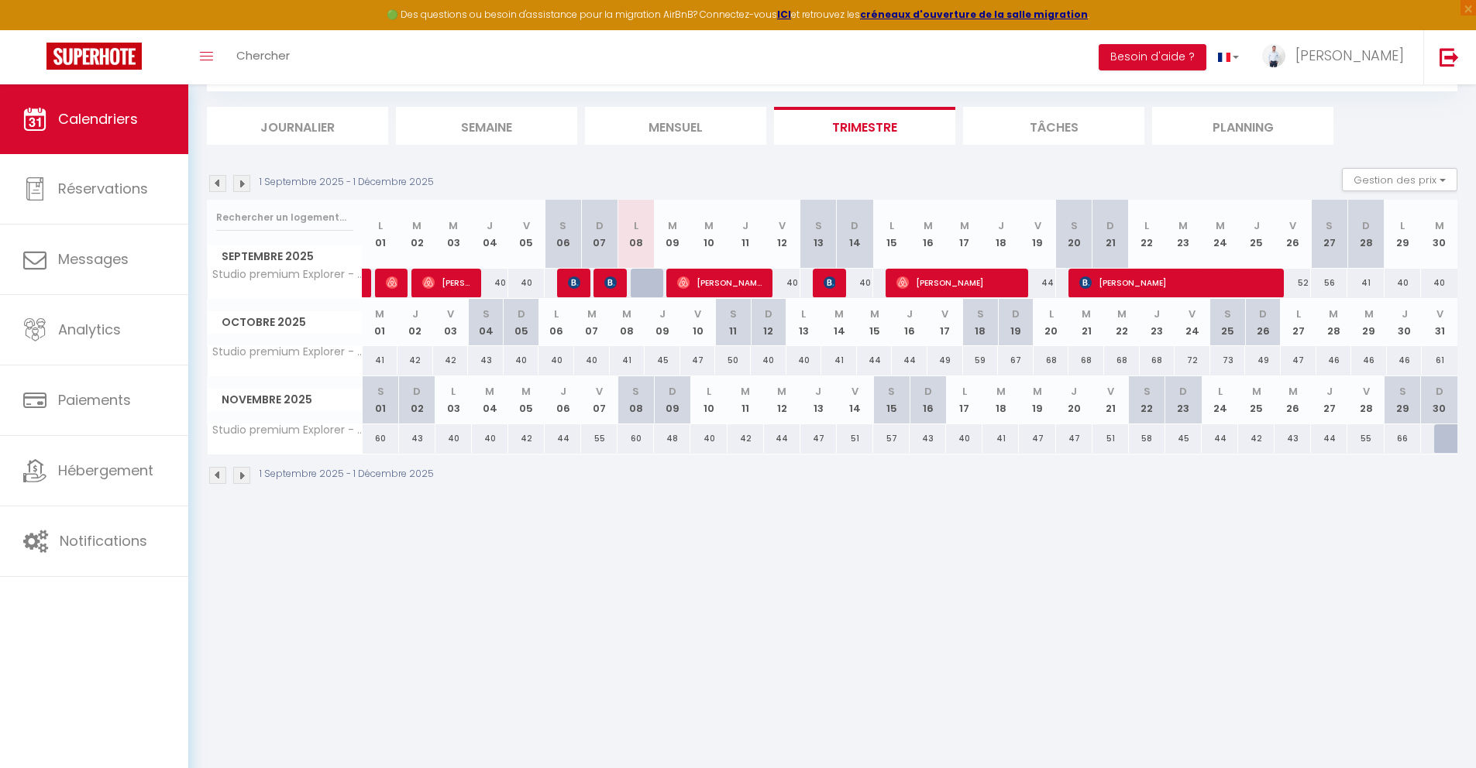
click at [1019, 370] on div "67" at bounding box center [1016, 360] width 36 height 29
type input "67"
type input "Dim 19 Octobre 2025"
type input "Lun 20 Octobre 2025"
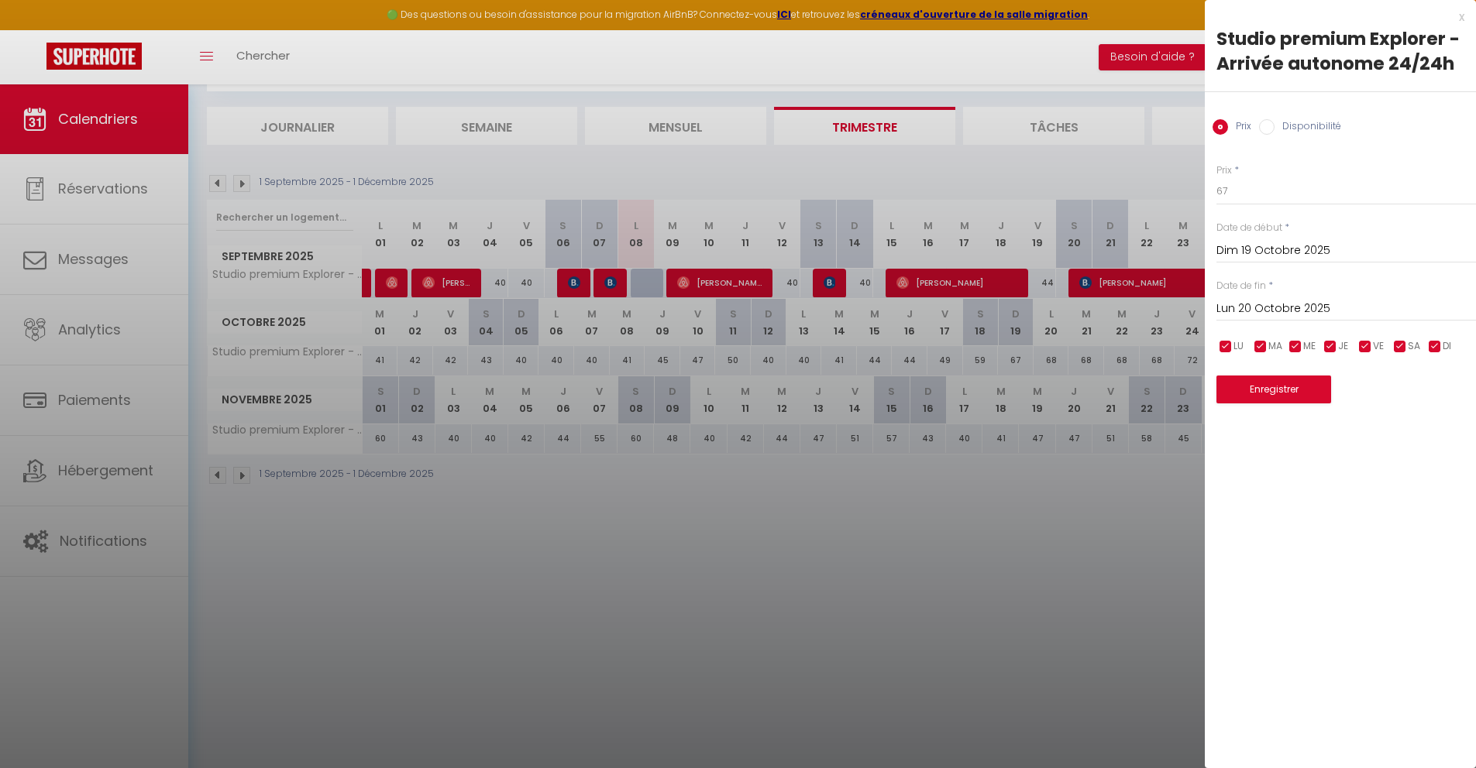
click at [1019, 363] on div at bounding box center [738, 384] width 1476 height 768
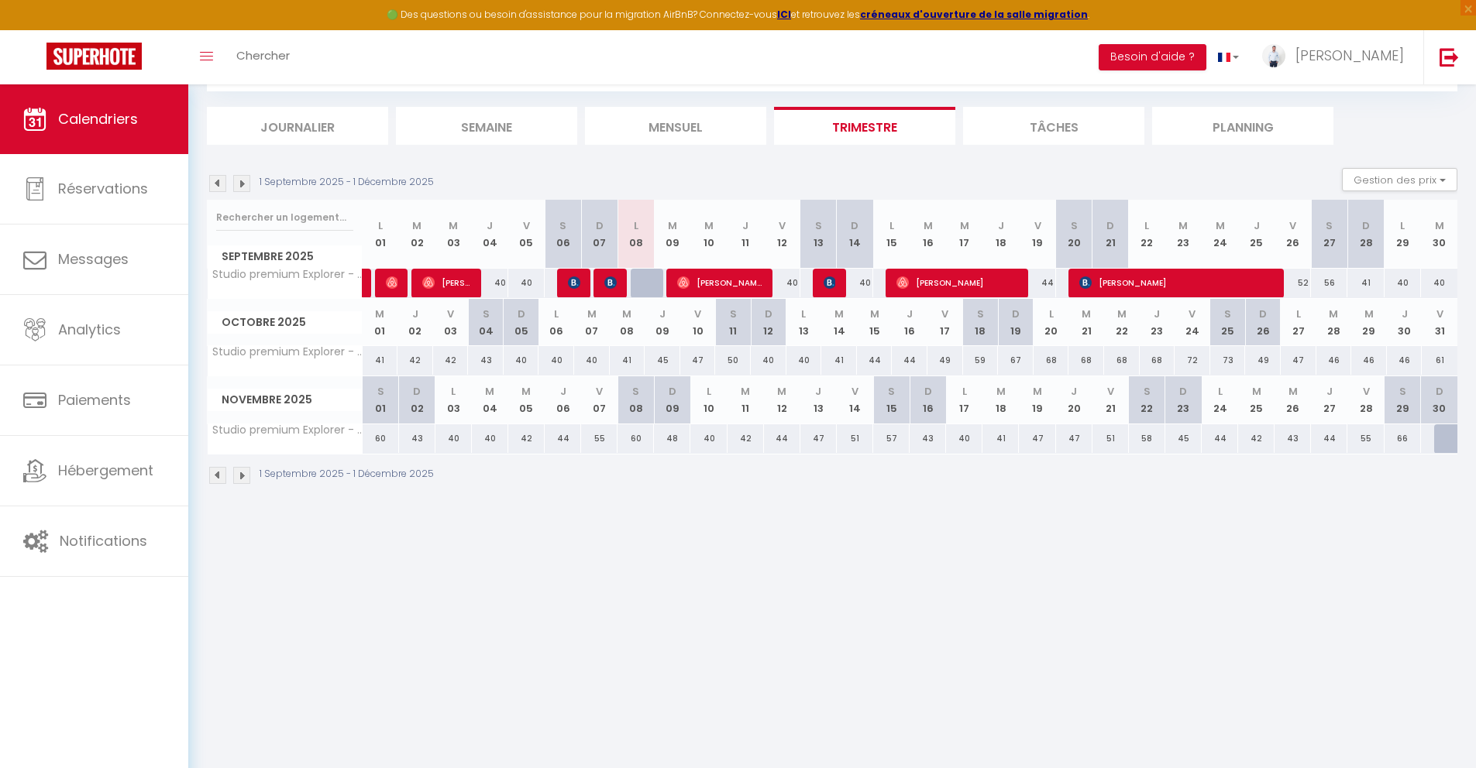
click at [1016, 359] on div "67" at bounding box center [1016, 360] width 36 height 29
type input "67"
type input "Dim 19 Octobre 2025"
type input "Lun 20 Octobre 2025"
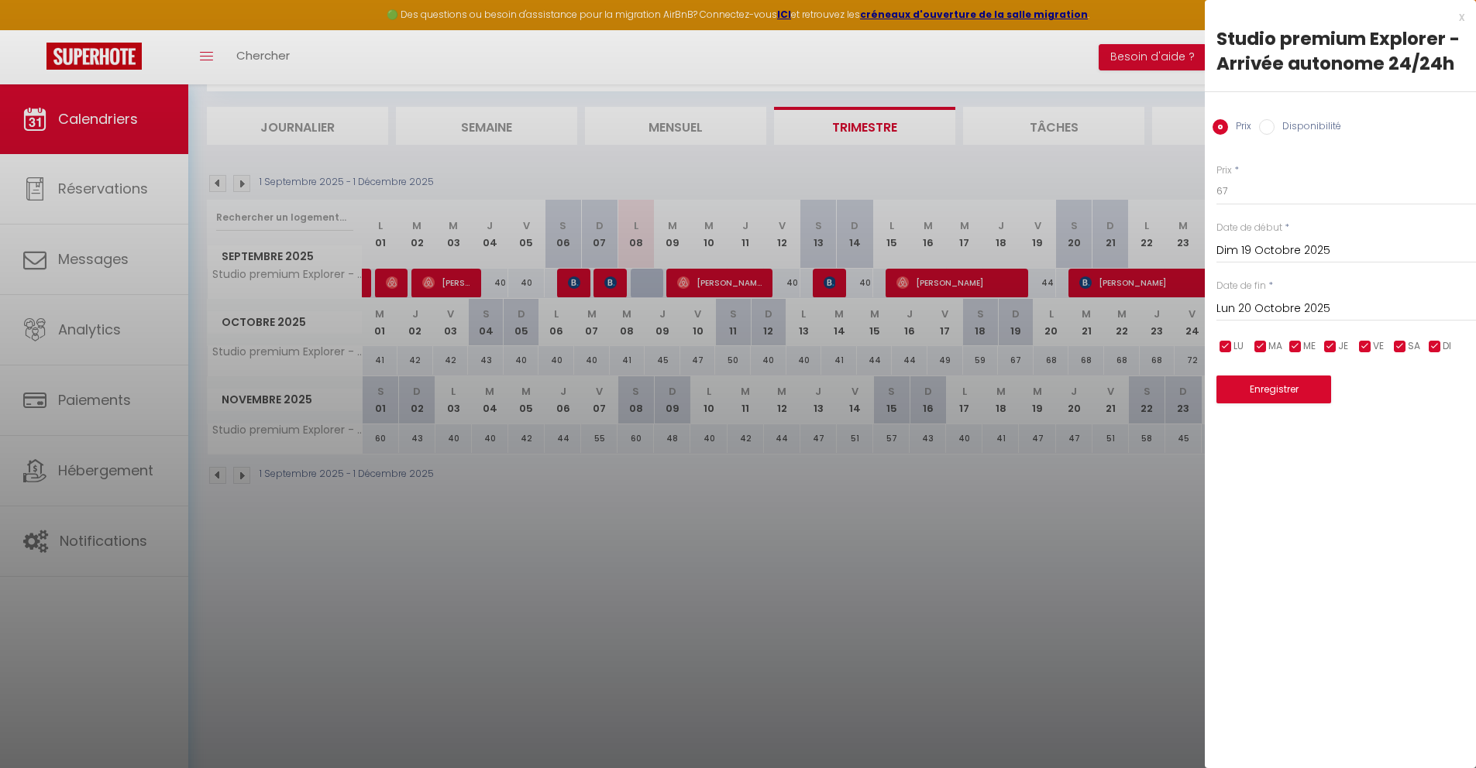
click at [1016, 359] on div at bounding box center [738, 384] width 1476 height 768
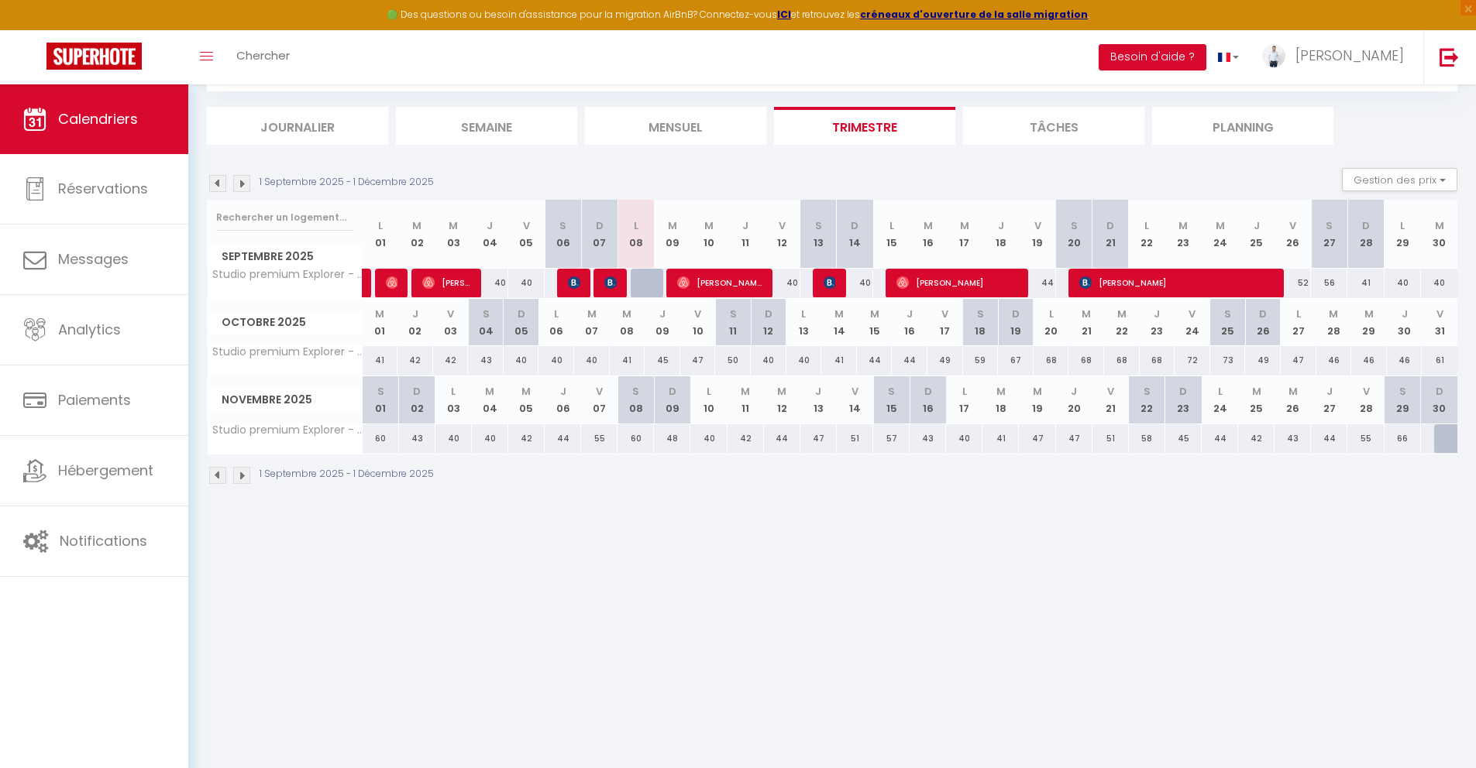
click at [1186, 438] on div "45" at bounding box center [1183, 439] width 36 height 29
type input "45"
type input "Dim 23 Novembre 2025"
type input "Lun 24 Novembre 2025"
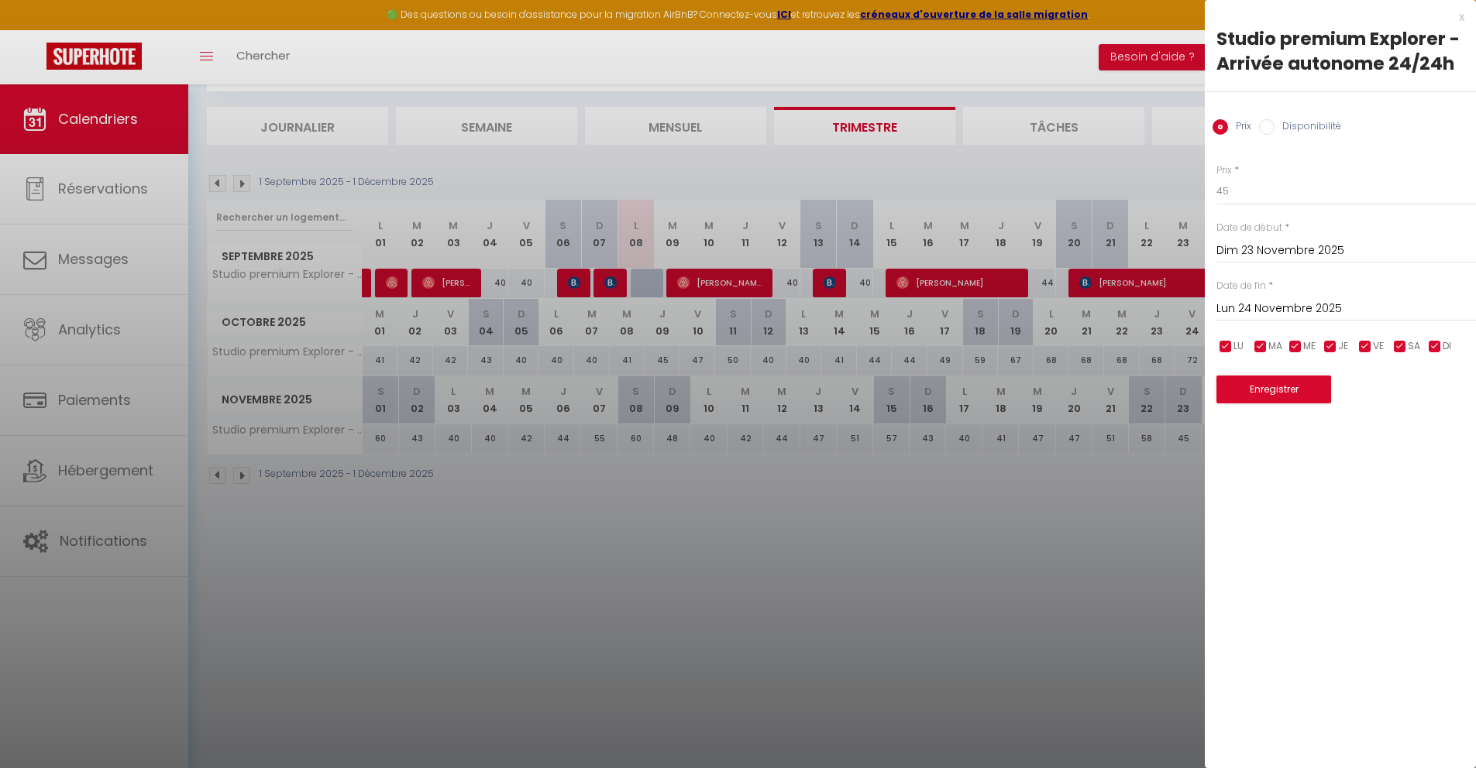
click at [1186, 438] on div at bounding box center [738, 384] width 1476 height 768
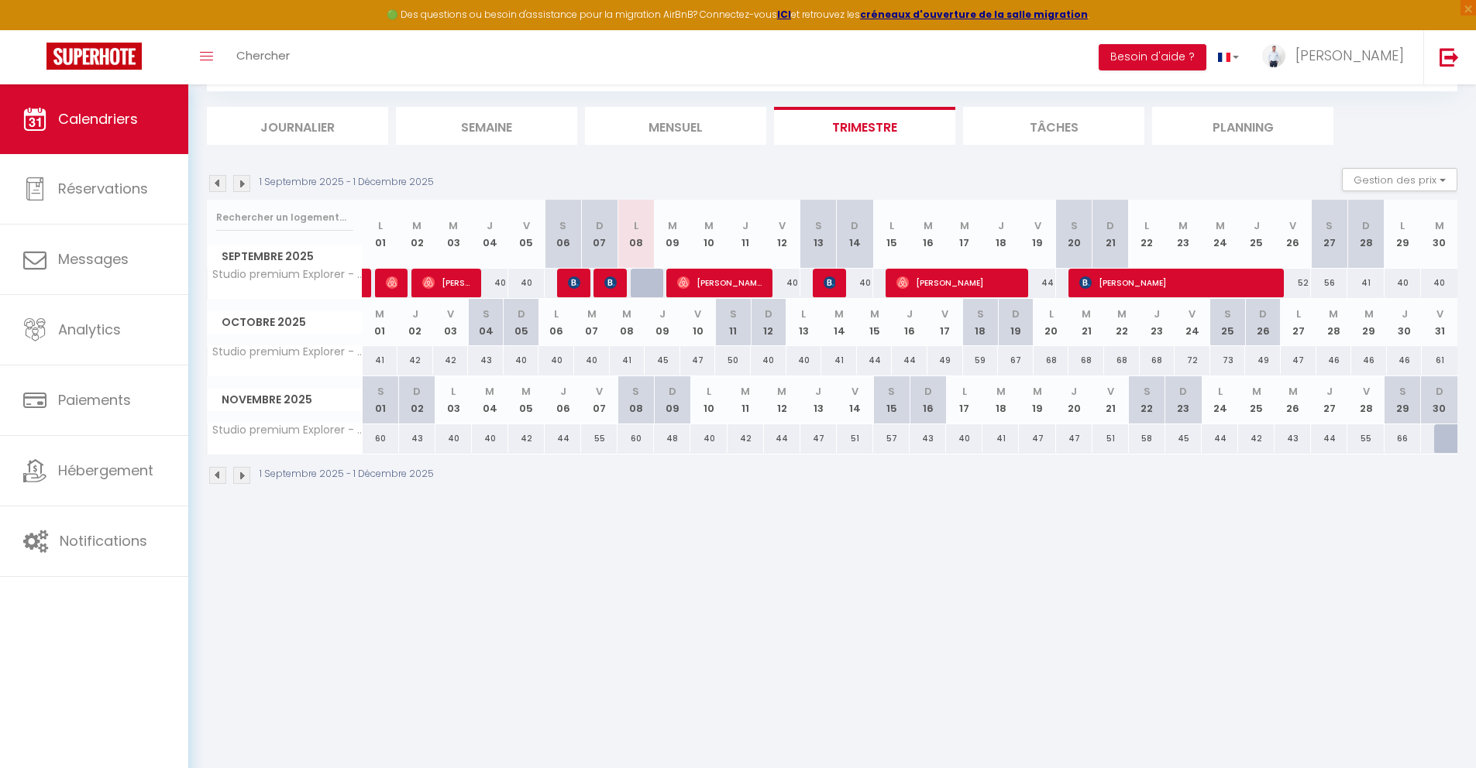
click at [243, 475] on img at bounding box center [241, 475] width 17 height 17
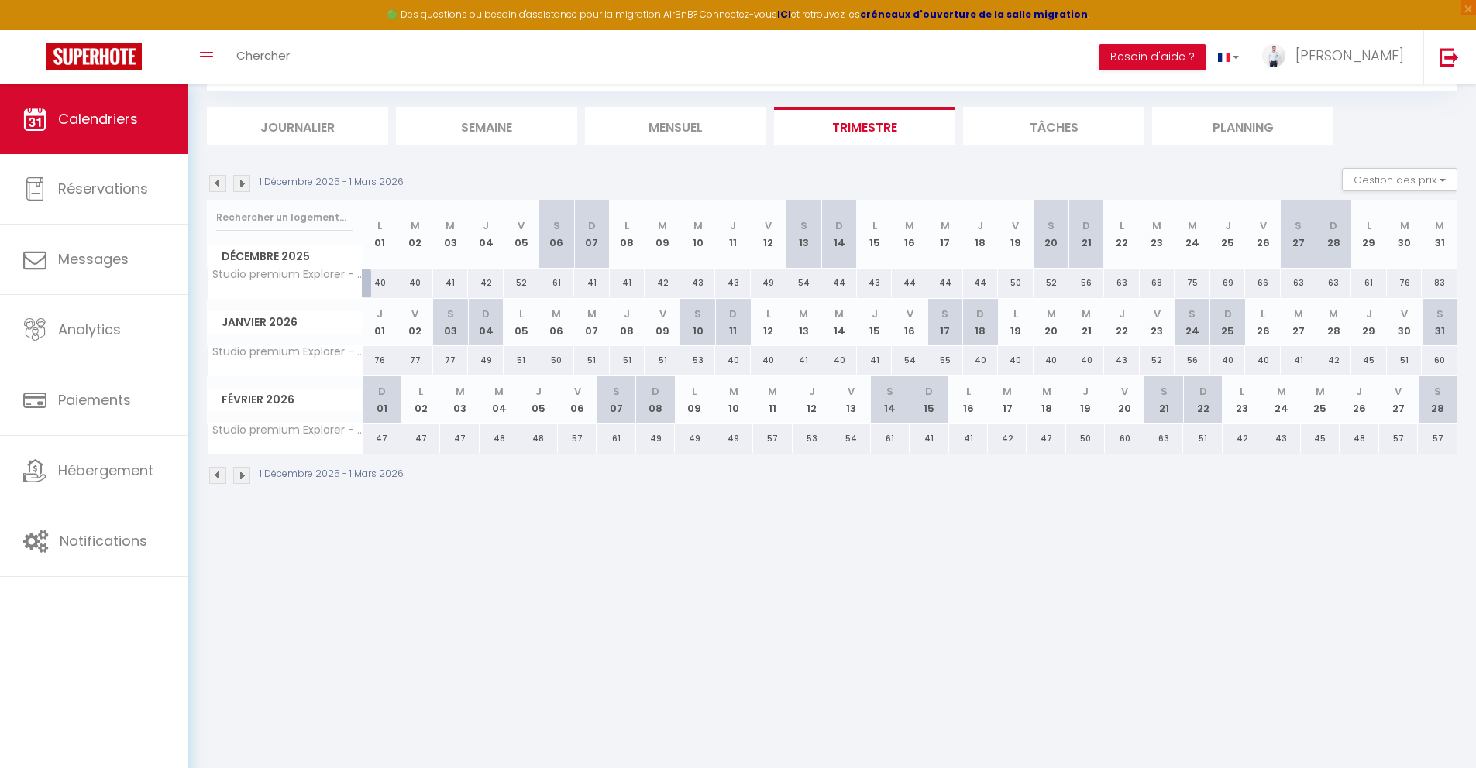
click at [215, 475] on img at bounding box center [217, 475] width 17 height 17
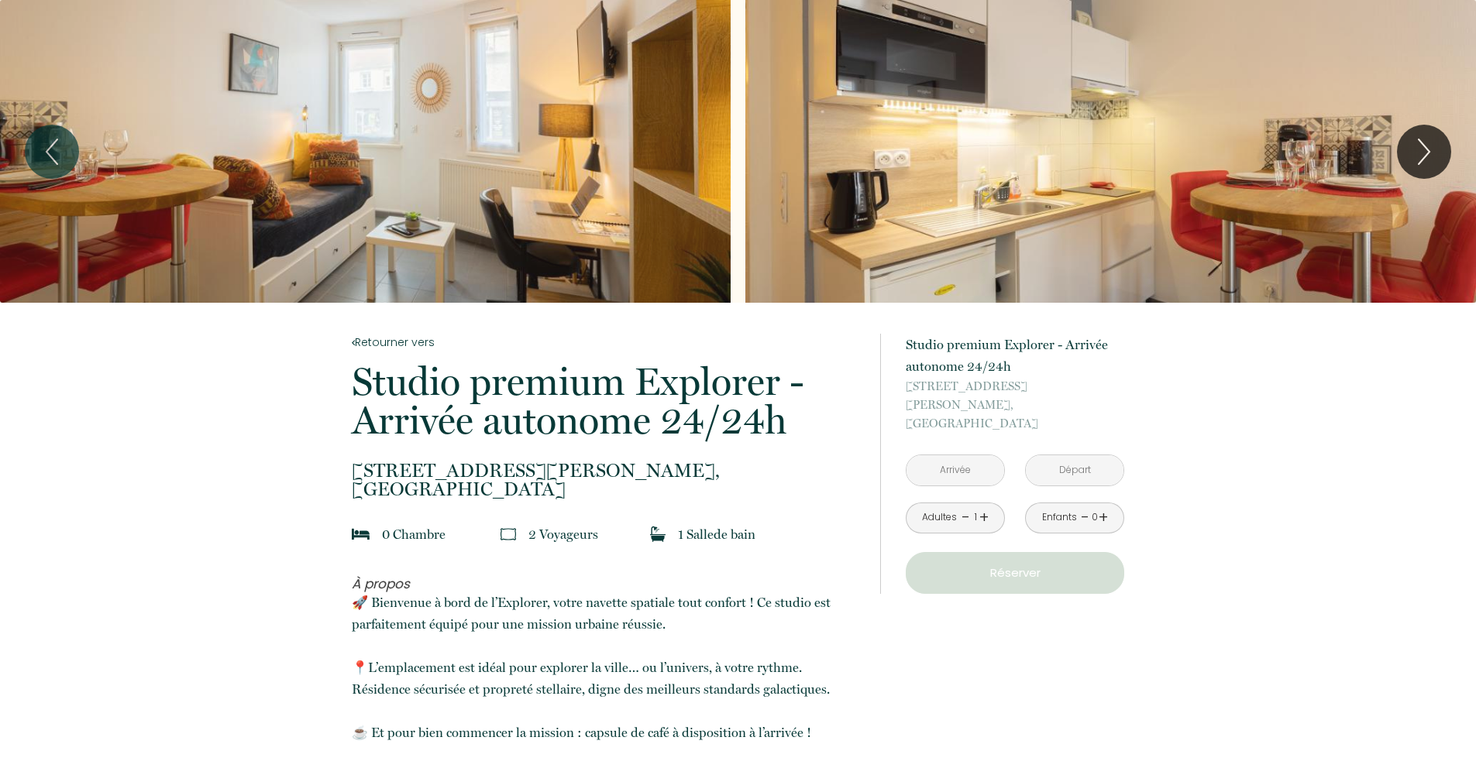
click at [963, 464] on input "text" at bounding box center [955, 471] width 98 height 30
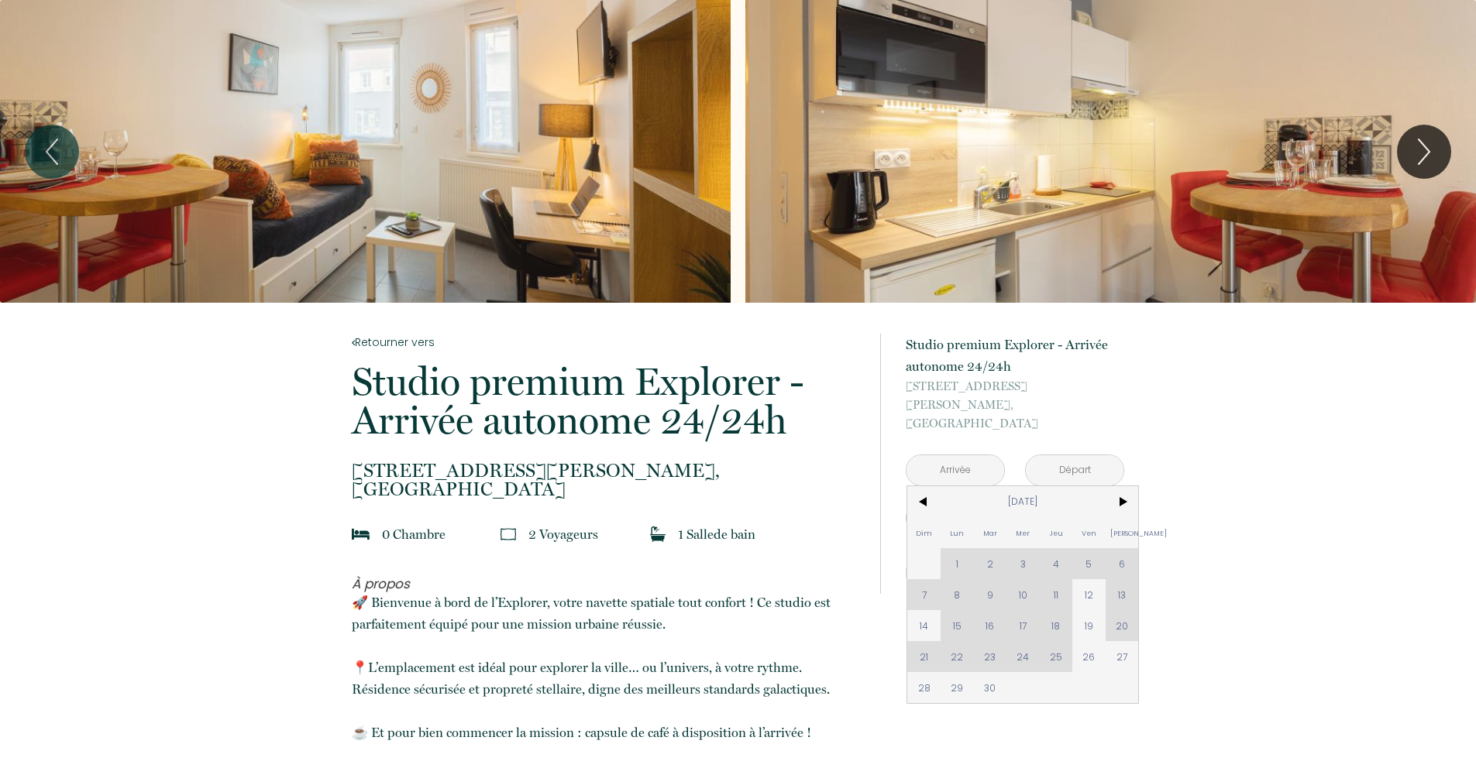
click at [925, 610] on span "14" at bounding box center [923, 625] width 33 height 31
type input "[DATE]"
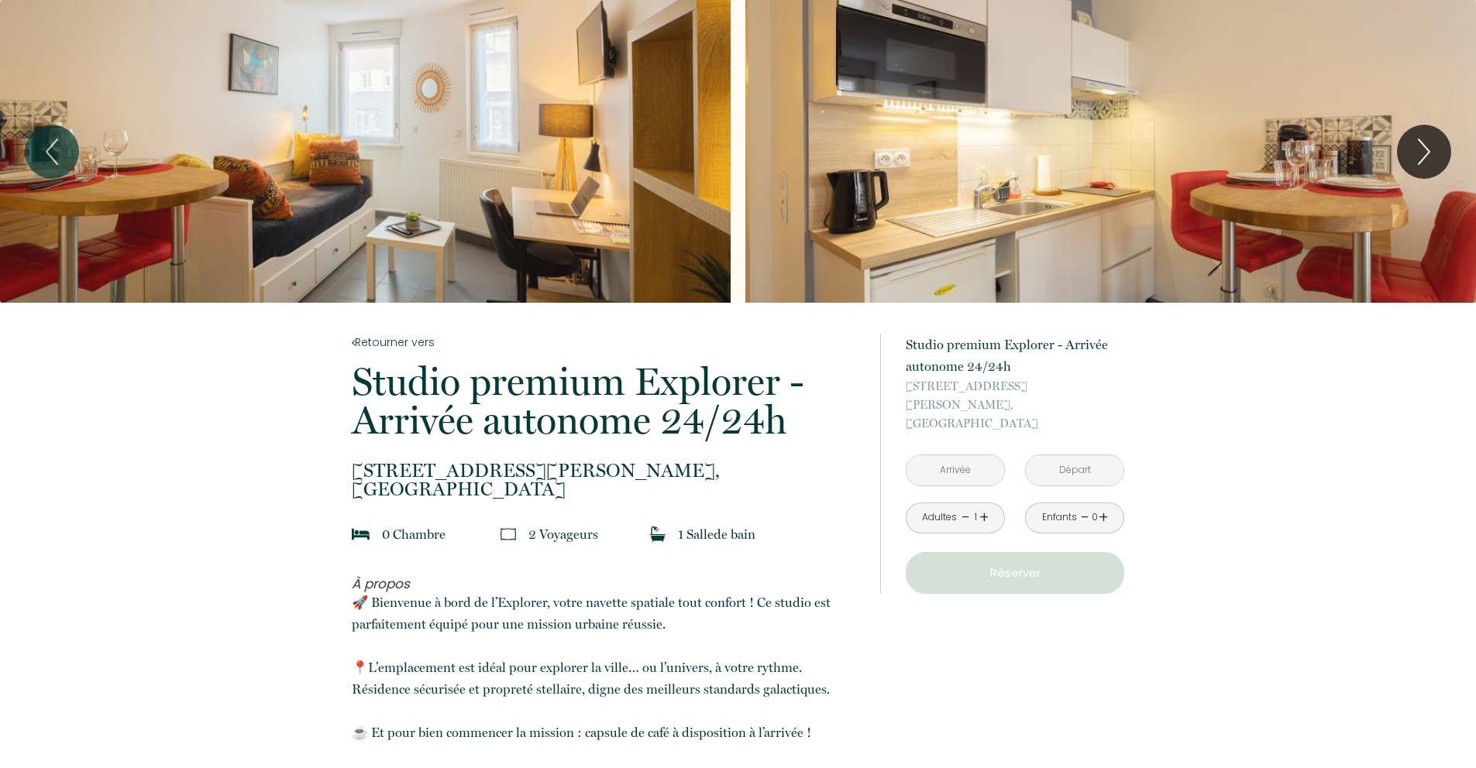
click at [965, 456] on input "text" at bounding box center [955, 471] width 98 height 30
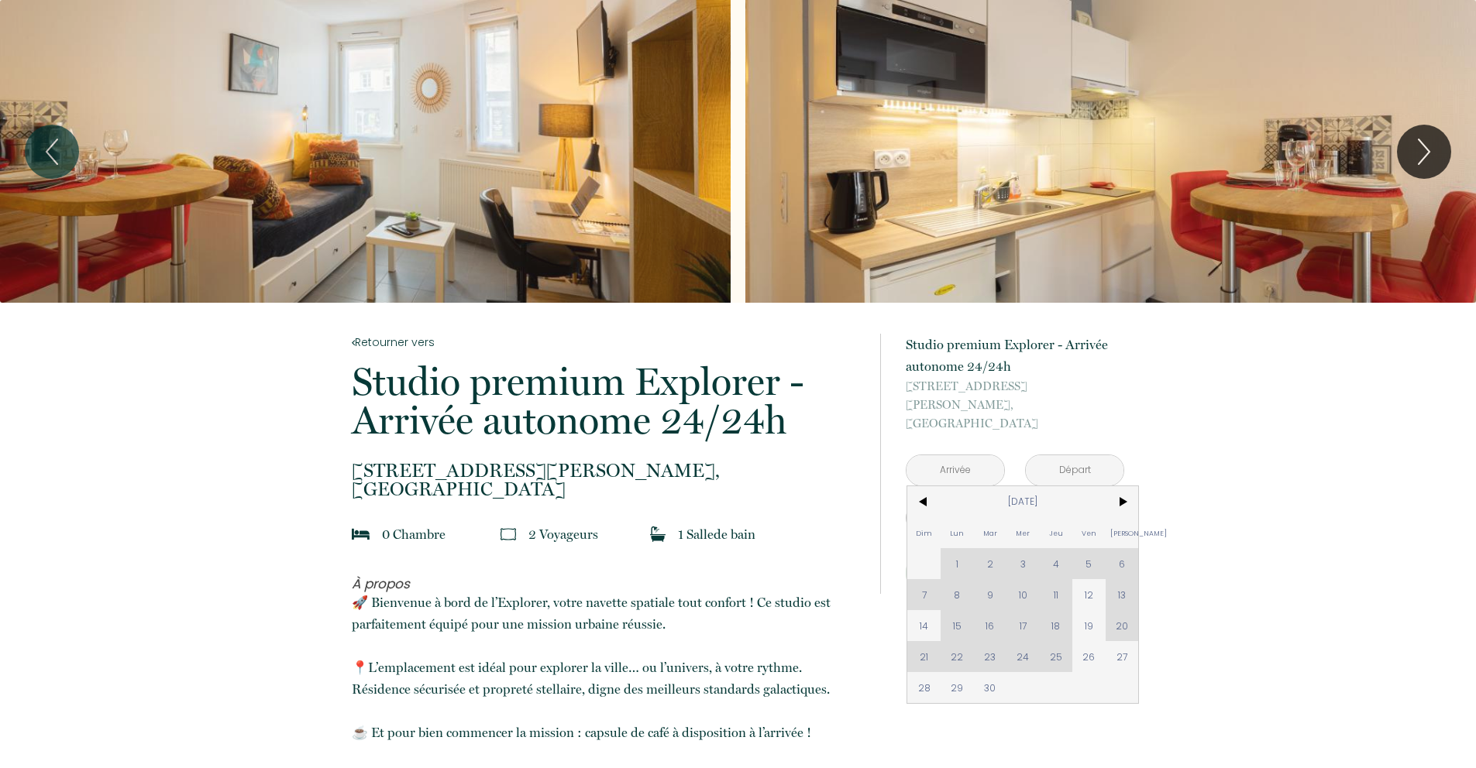
click at [924, 610] on span "14" at bounding box center [923, 625] width 33 height 31
type input "[DATE]"
